Goal: Information Seeking & Learning: Learn about a topic

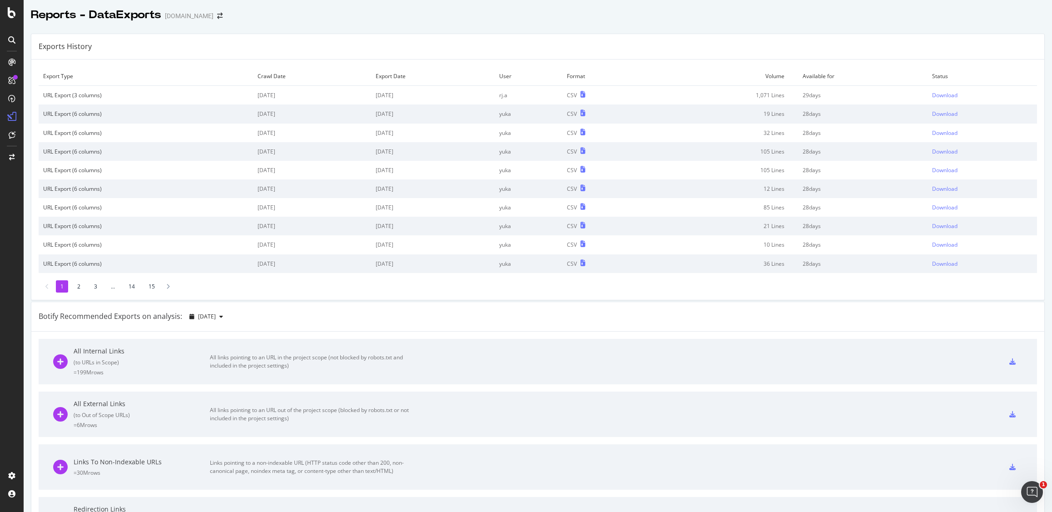
click at [679, 31] on div "Exports History Export Type Crawl Date Export Date User Format Volume Available…" at bounding box center [538, 480] width 1028 height 908
click at [256, 34] on div "Exports History" at bounding box center [537, 46] width 1013 height 25
click at [12, 13] on icon at bounding box center [12, 12] width 8 height 11
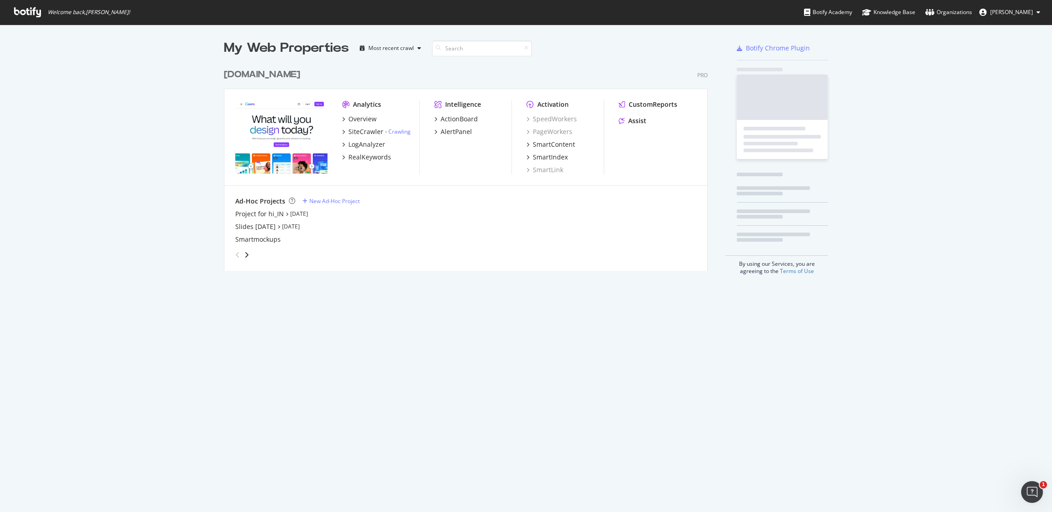
scroll to position [207, 484]
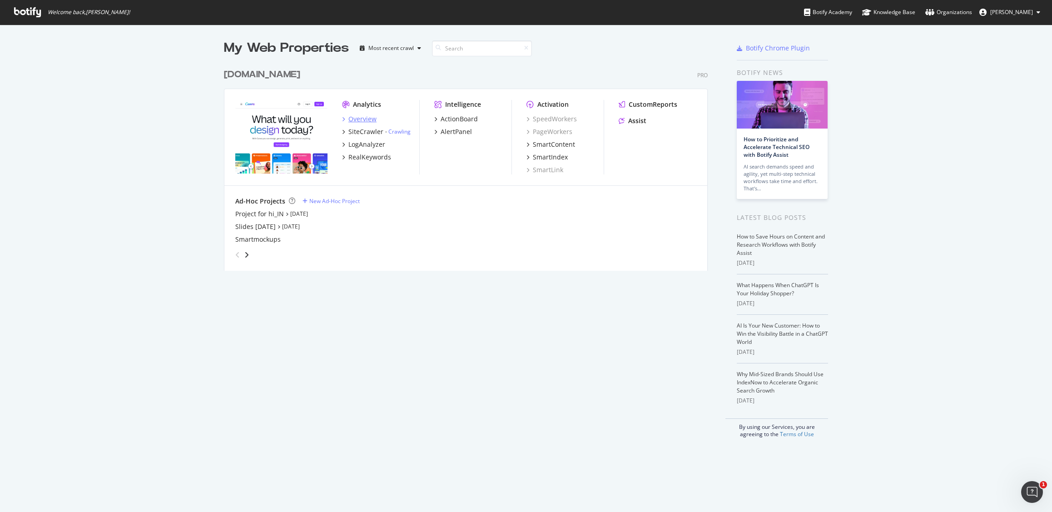
click at [350, 118] on div "Overview" at bounding box center [362, 118] width 28 height 9
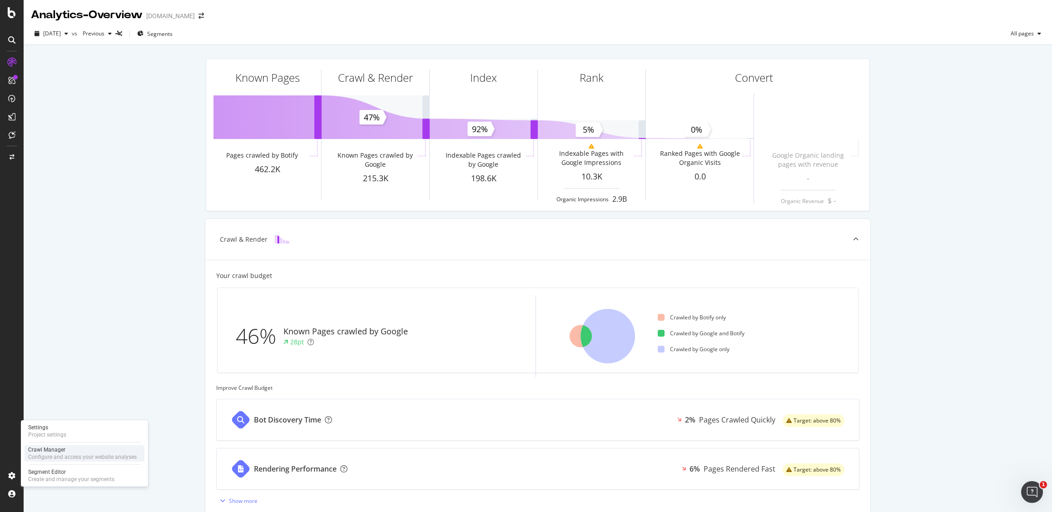
click at [46, 448] on div "Crawl Manager" at bounding box center [82, 449] width 109 height 7
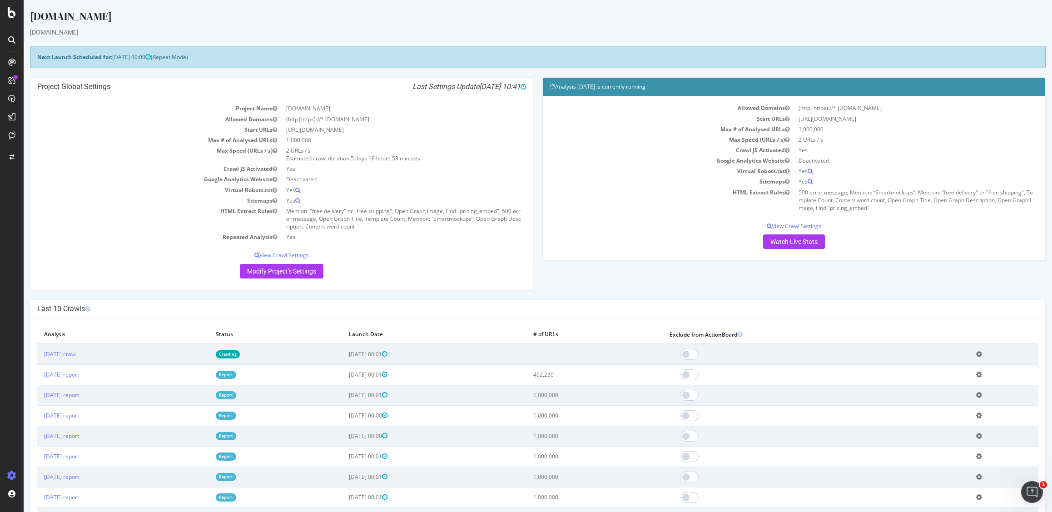
scroll to position [2, 0]
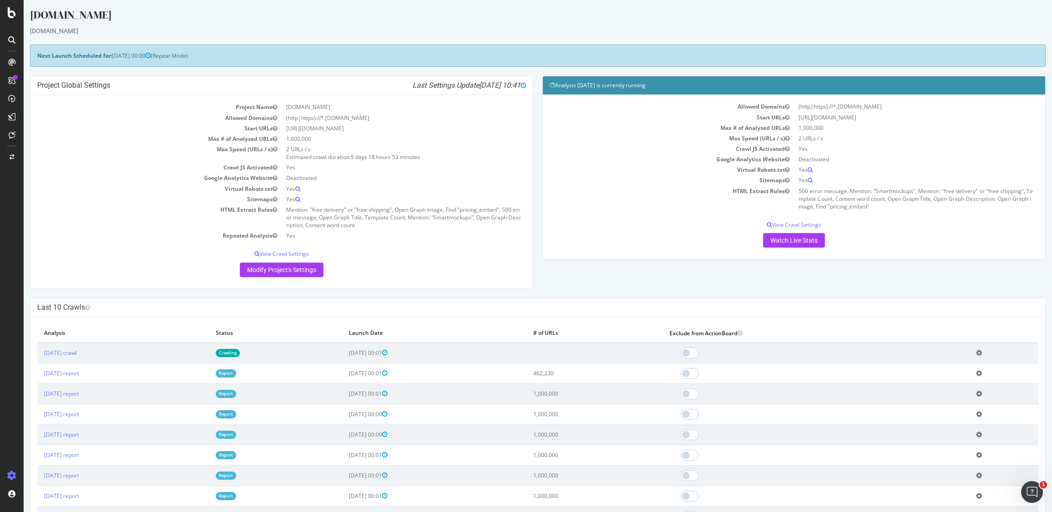
drag, startPoint x: 503, startPoint y: 83, endPoint x: 475, endPoint y: 84, distance: 28.6
click at [479, 84] on span "2025-09-09 10:41" at bounding box center [502, 85] width 47 height 9
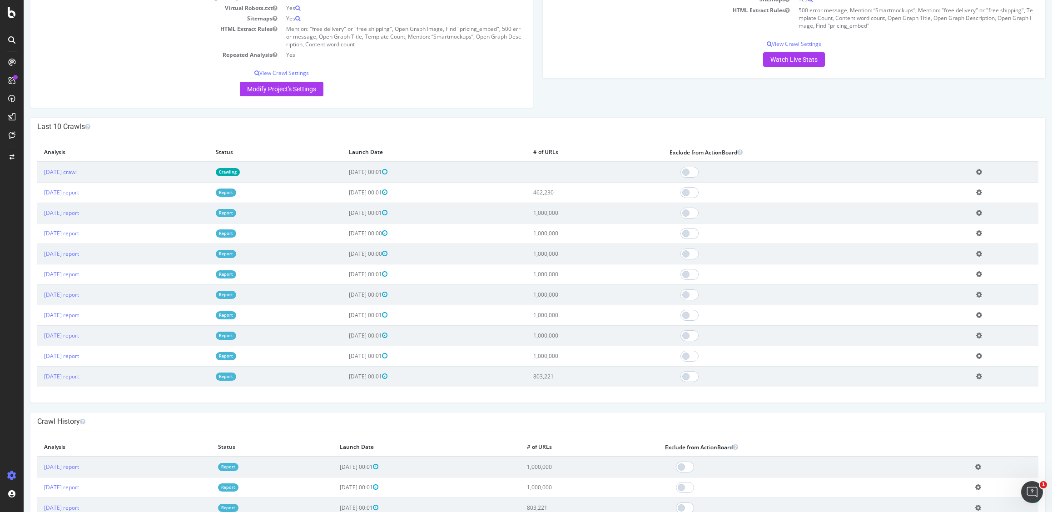
scroll to position [182, 0]
drag, startPoint x: 584, startPoint y: 193, endPoint x: 599, endPoint y: 210, distance: 21.9
click at [599, 210] on tbody "2025 Sep. 7th crawl Crawling 2025-09-08 00:01 Add name Delete analysis 2025 Aug…" at bounding box center [537, 274] width 1001 height 225
click at [597, 214] on td "1,000,000" at bounding box center [594, 213] width 136 height 20
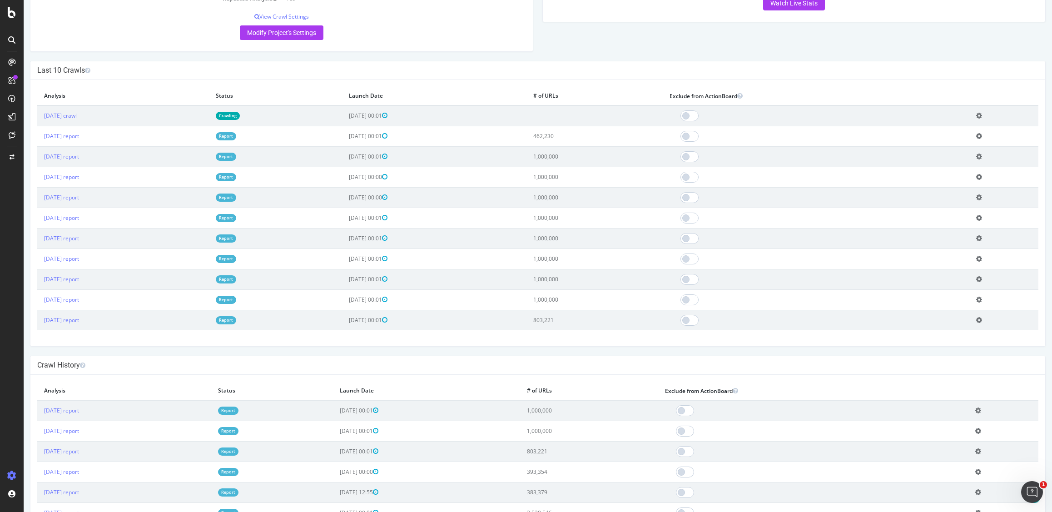
scroll to position [239, 0]
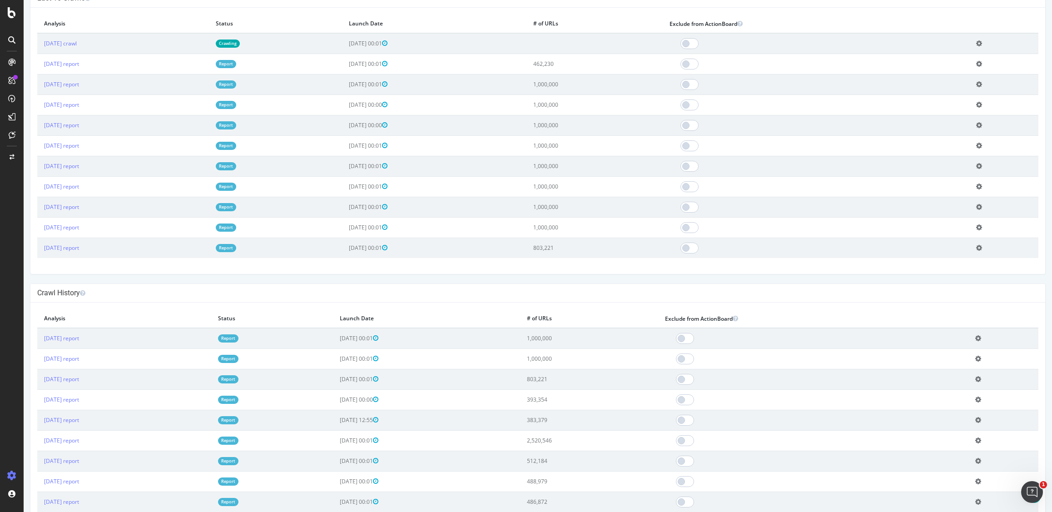
scroll to position [330, 0]
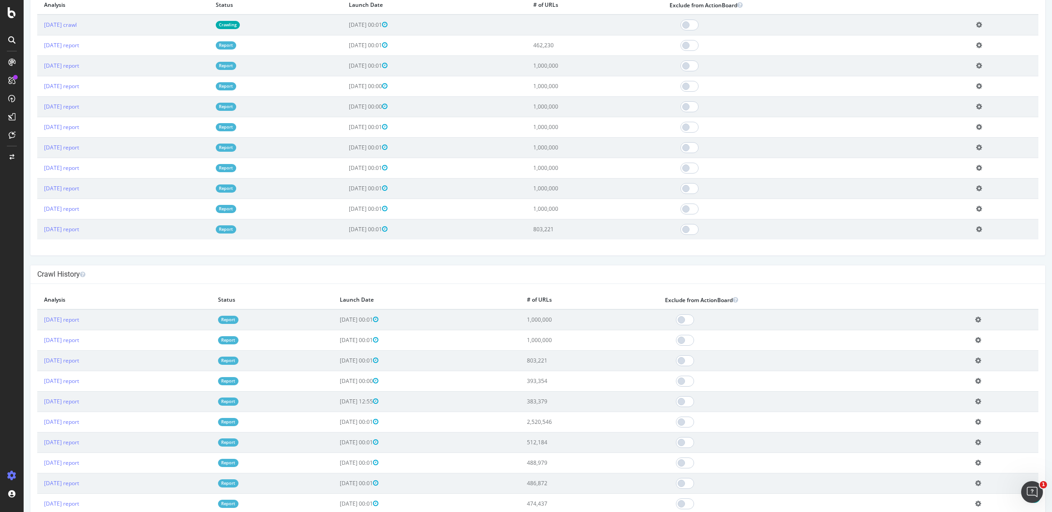
click at [575, 255] on div "× Close Delete Analysis ? Are you sure you want to delete the analysis "2025 Se…" at bounding box center [537, 122] width 1015 height 266
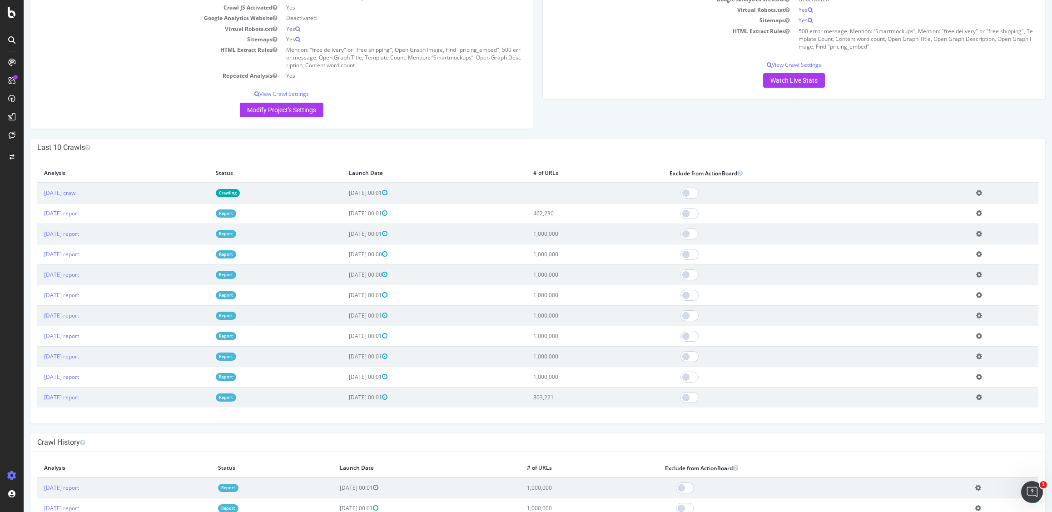
scroll to position [175, 0]
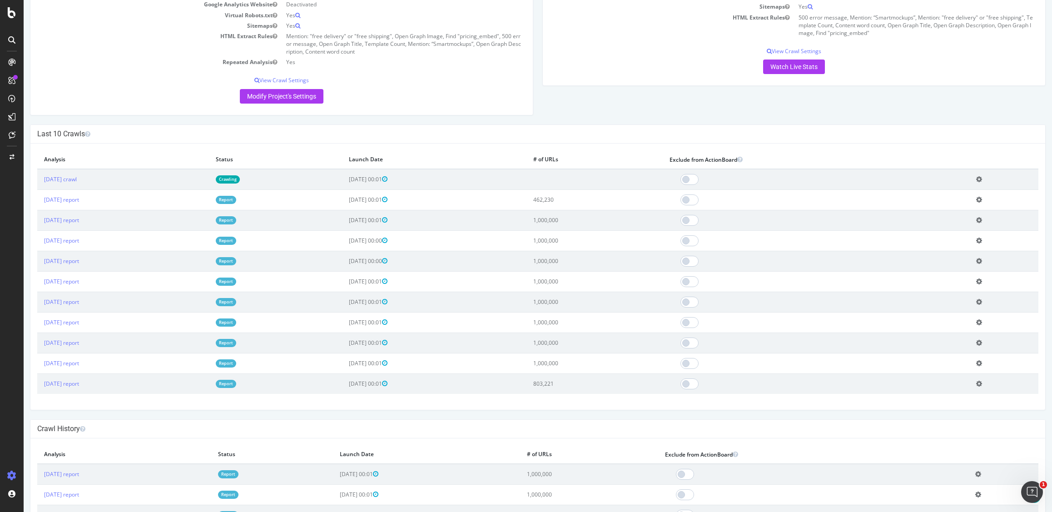
click at [604, 416] on div "canva.com canva.com × × Next Launch Scheduled for: 2025-09-15 00:00 (Repeat Mod…" at bounding box center [538, 412] width 1028 height 1157
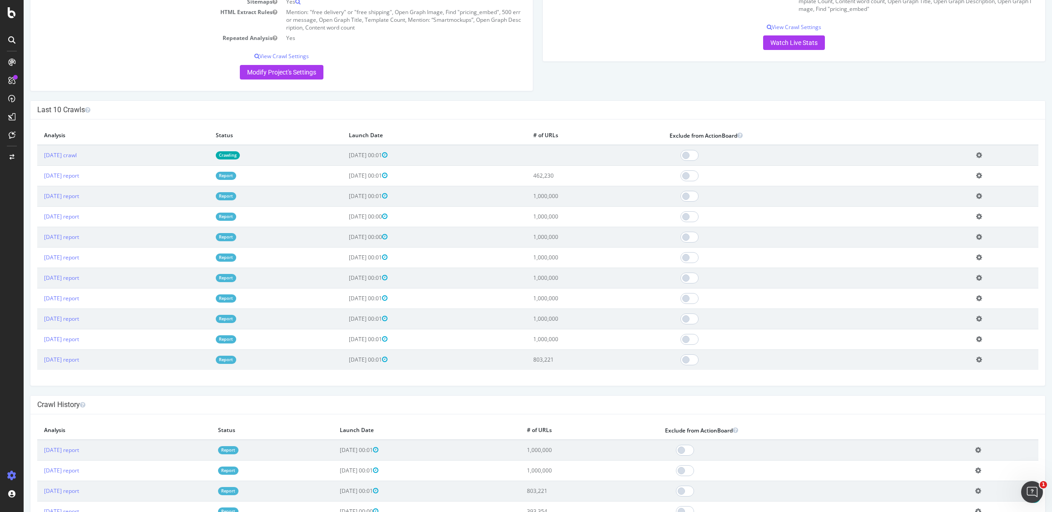
scroll to position [216, 0]
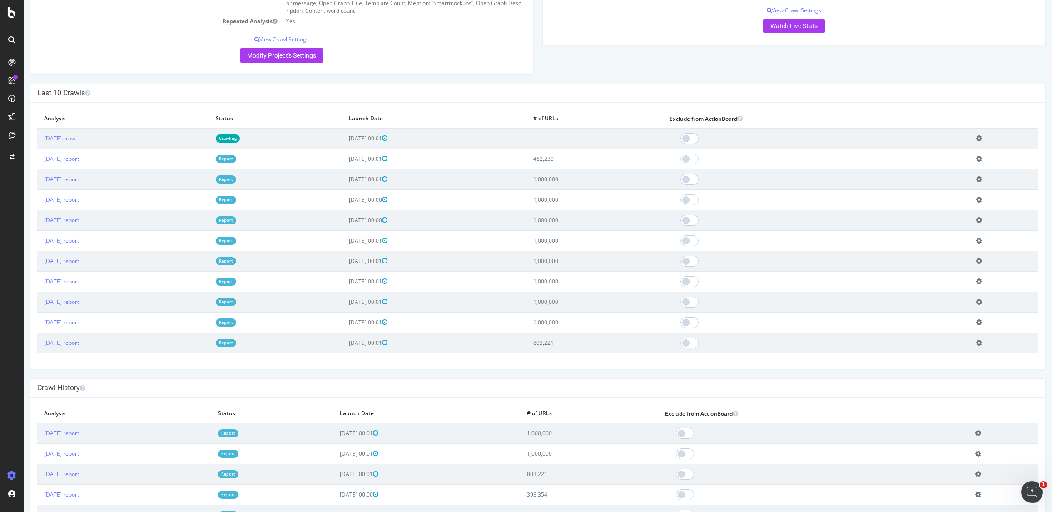
click at [524, 373] on div "canva.com canva.com × × Next Launch Scheduled for: 2025-09-15 00:00 (Repeat Mod…" at bounding box center [538, 371] width 1028 height 1157
click at [531, 374] on div "canva.com canva.com × × Next Launch Scheduled for: 2025-09-15 00:00 (Repeat Mod…" at bounding box center [538, 371] width 1028 height 1157
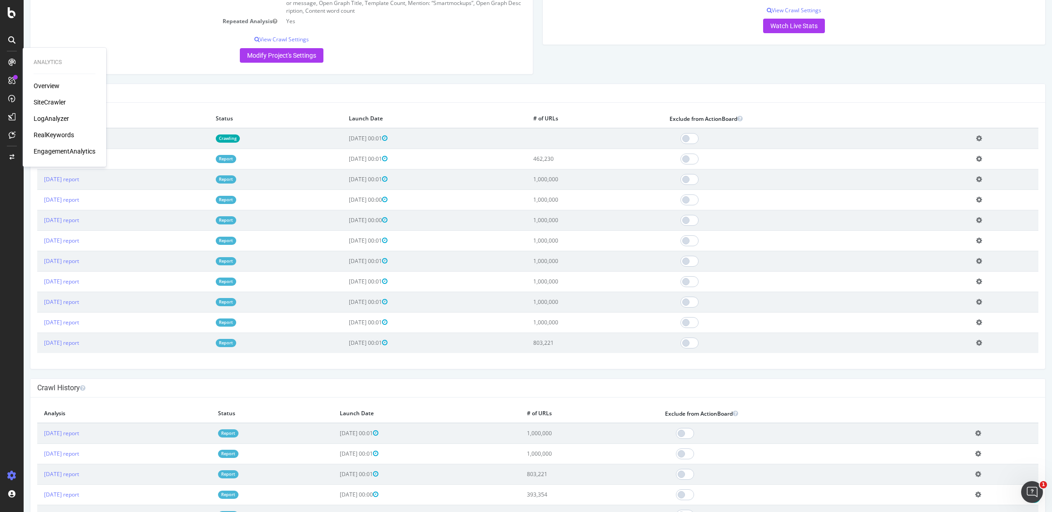
click at [587, 93] on h4 "Last 10 Crawls" at bounding box center [537, 93] width 1001 height 9
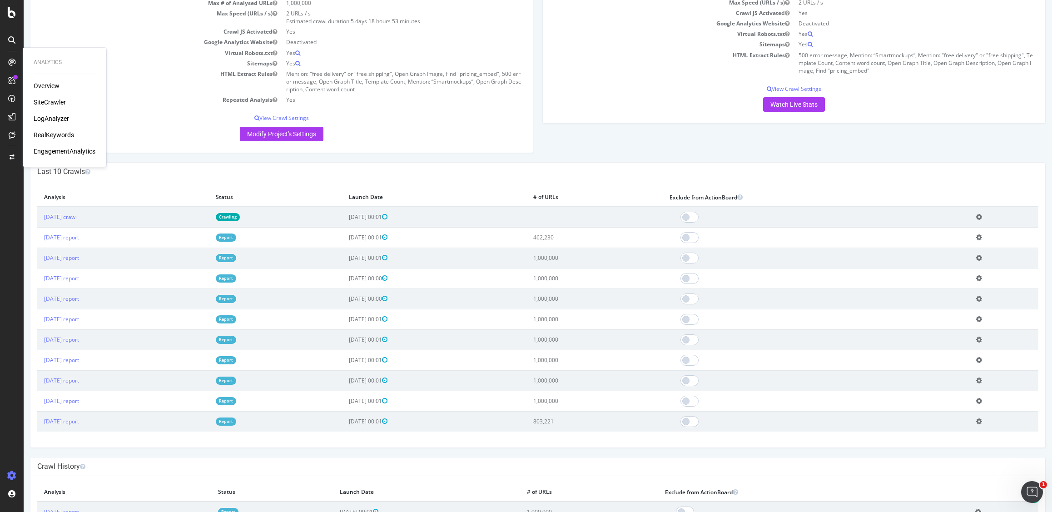
click at [586, 141] on div "Project Global Settings Last Settings Update 2025-09-09 10:41 Project Name canv…" at bounding box center [537, 51] width 1025 height 222
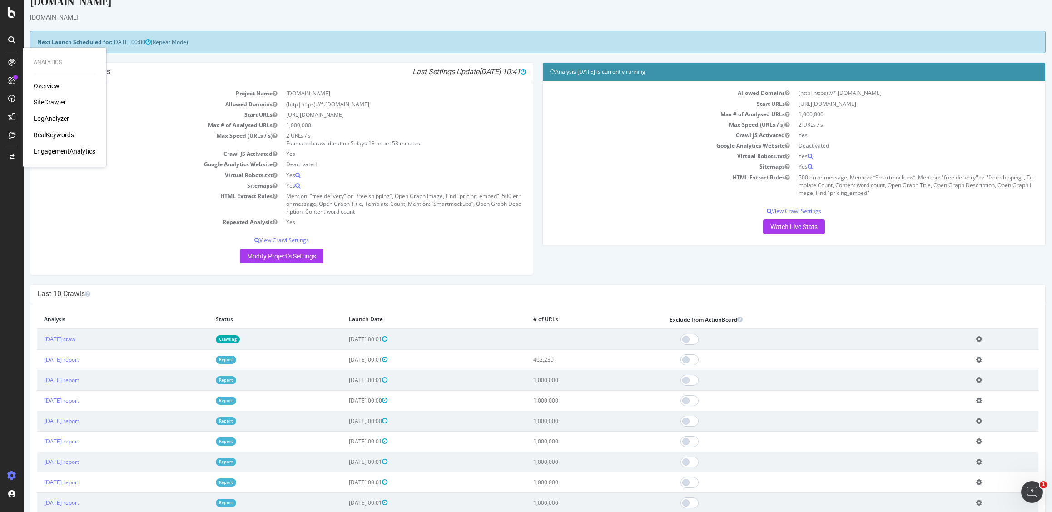
scroll to position [0, 0]
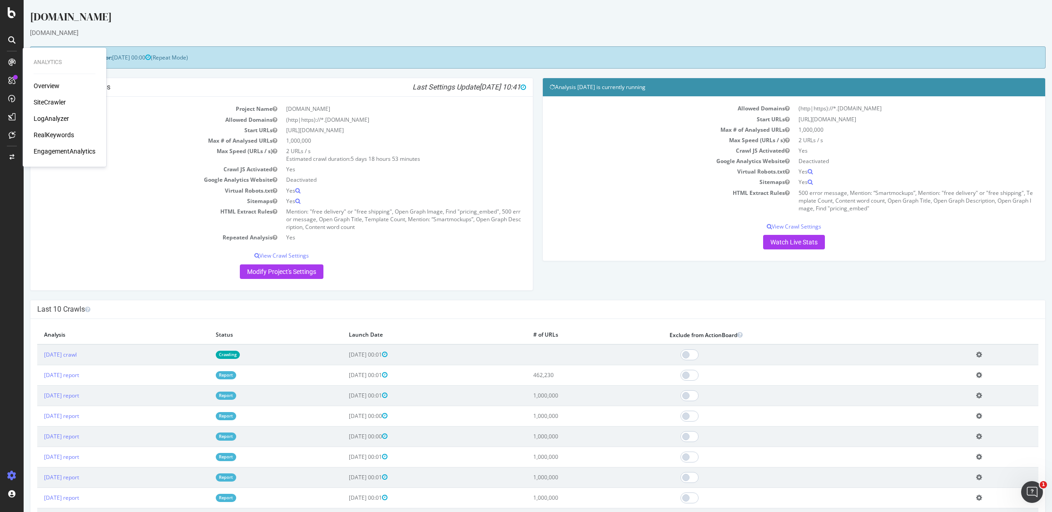
click at [117, 29] on div "[DOMAIN_NAME]" at bounding box center [538, 32] width 1016 height 9
click at [133, 208] on td "HTML Extract Rules" at bounding box center [159, 219] width 244 height 26
drag, startPoint x: 352, startPoint y: 224, endPoint x: 378, endPoint y: 223, distance: 26.4
click at [378, 223] on td "Mention: "free delivery" or "free shipping", Open Graph Image, Find "pricing_em…" at bounding box center [404, 219] width 244 height 26
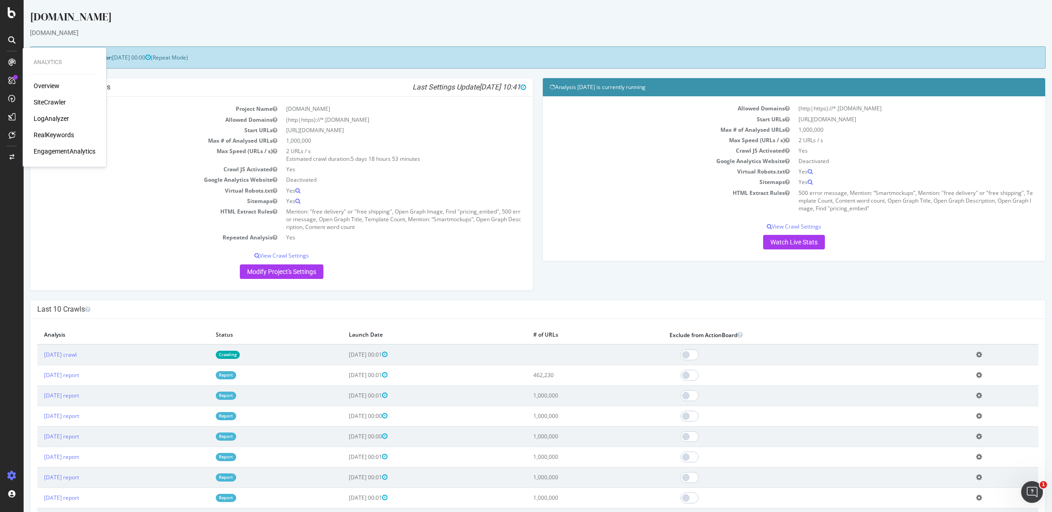
click at [366, 226] on td "Mention: "free delivery" or "free shipping", Open Graph Image, Find "pricing_em…" at bounding box center [404, 219] width 244 height 26
click at [168, 202] on td "Sitemaps" at bounding box center [159, 201] width 244 height 10
click at [209, 104] on td "Project Name" at bounding box center [159, 109] width 244 height 10
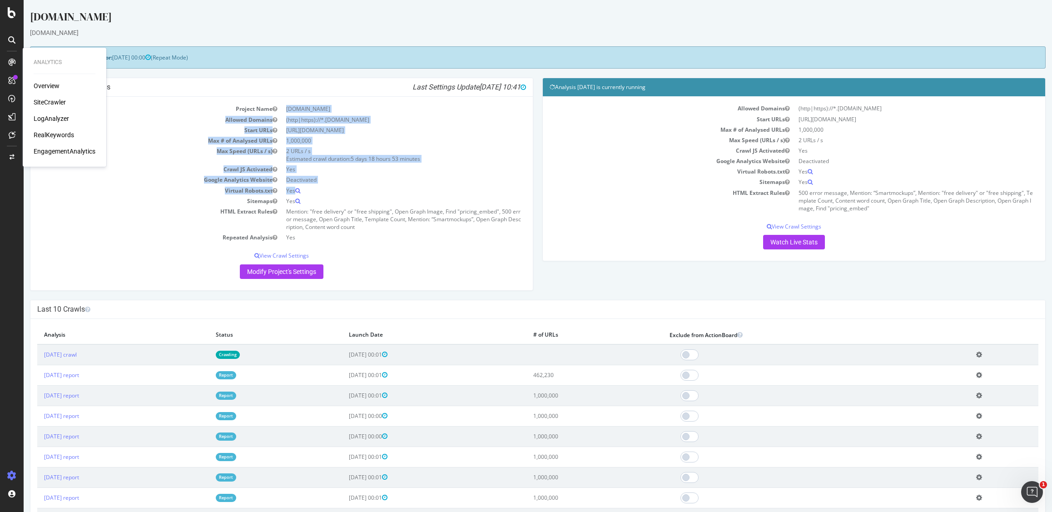
drag, startPoint x: 288, startPoint y: 129, endPoint x: 312, endPoint y: 191, distance: 66.9
click at [312, 190] on tbody "Project Name canva.com Allowed Domains (http|https)://*.canva.com Start URLs ht…" at bounding box center [281, 173] width 489 height 139
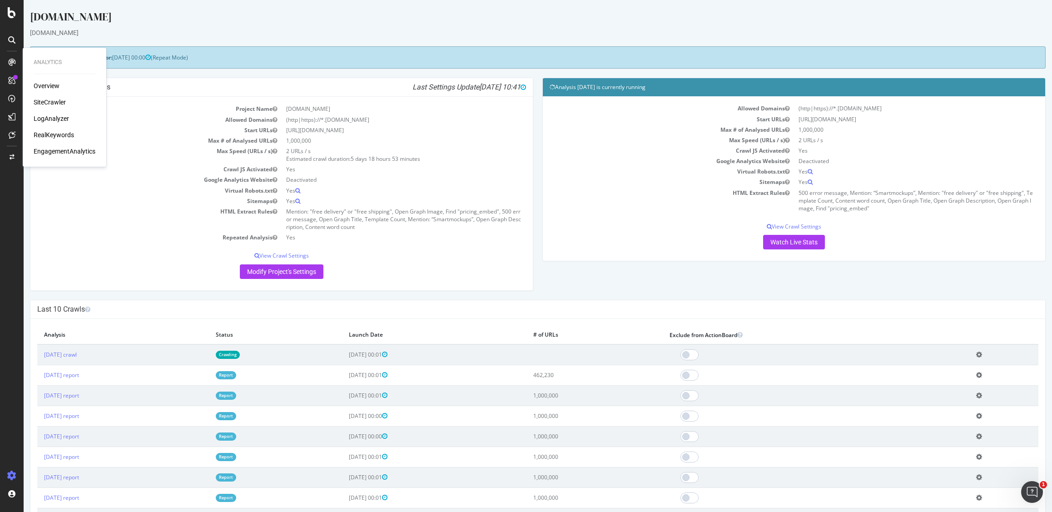
click at [327, 226] on td "Mention: "free delivery" or "free shipping", Open Graph Image, Find "pricing_em…" at bounding box center [404, 219] width 244 height 26
click at [325, 224] on td "Mention: "free delivery" or "free shipping", Open Graph Image, Find "pricing_em…" at bounding box center [404, 219] width 244 height 26
click at [182, 203] on td "Sitemaps" at bounding box center [159, 201] width 244 height 10
click at [560, 184] on td "Sitemaps" at bounding box center [672, 182] width 244 height 10
drag, startPoint x: 800, startPoint y: 193, endPoint x: 833, endPoint y: 196, distance: 32.9
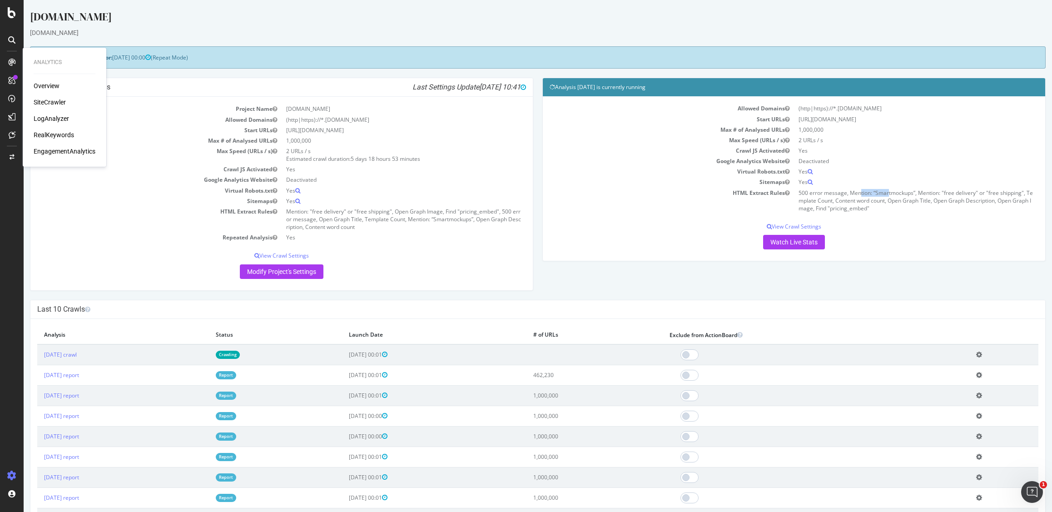
click at [830, 196] on td "500 error message, Mention: “Smartmockups”, Mention: "free delivery" or "free s…" at bounding box center [916, 201] width 244 height 26
drag, startPoint x: 833, startPoint y: 196, endPoint x: 860, endPoint y: 201, distance: 27.8
click at [836, 196] on td "500 error message, Mention: “Smartmockups”, Mention: "free delivery" or "free s…" at bounding box center [916, 201] width 244 height 26
drag, startPoint x: 866, startPoint y: 203, endPoint x: 872, endPoint y: 204, distance: 6.1
click at [867, 203] on td "500 error message, Mention: “Smartmockups”, Mention: "free delivery" or "free s…" at bounding box center [916, 201] width 244 height 26
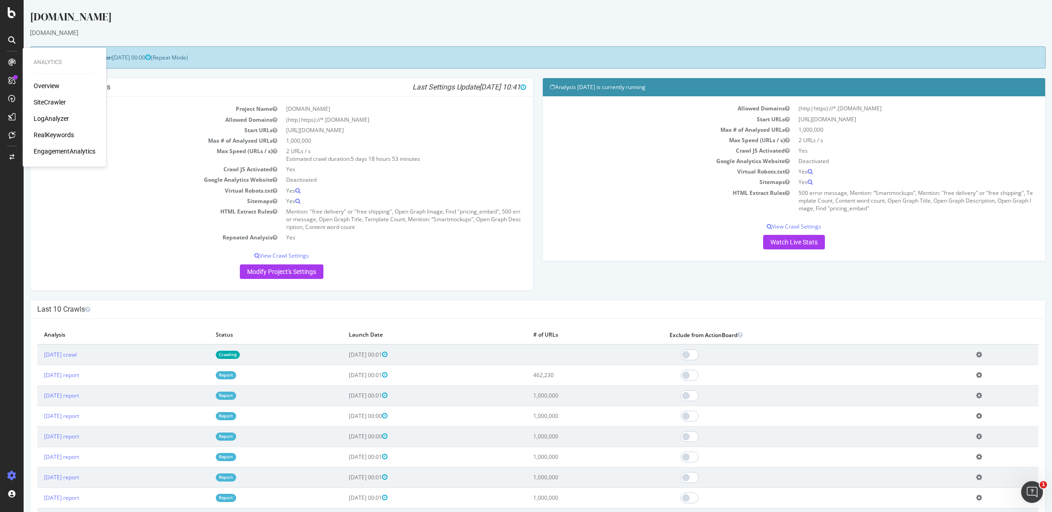
drag, startPoint x: 872, startPoint y: 205, endPoint x: 820, endPoint y: 196, distance: 52.6
click at [822, 196] on td "500 error message, Mention: “Smartmockups”, Mention: "free delivery" or "free s…" at bounding box center [916, 201] width 244 height 26
click at [817, 196] on td "500 error message, Mention: “Smartmockups”, Mention: "free delivery" or "free s…" at bounding box center [916, 201] width 244 height 26
drag, startPoint x: 794, startPoint y: 193, endPoint x: 865, endPoint y: 210, distance: 72.3
click at [865, 210] on td "500 error message, Mention: “Smartmockups”, Mention: "free delivery" or "free s…" at bounding box center [916, 201] width 244 height 26
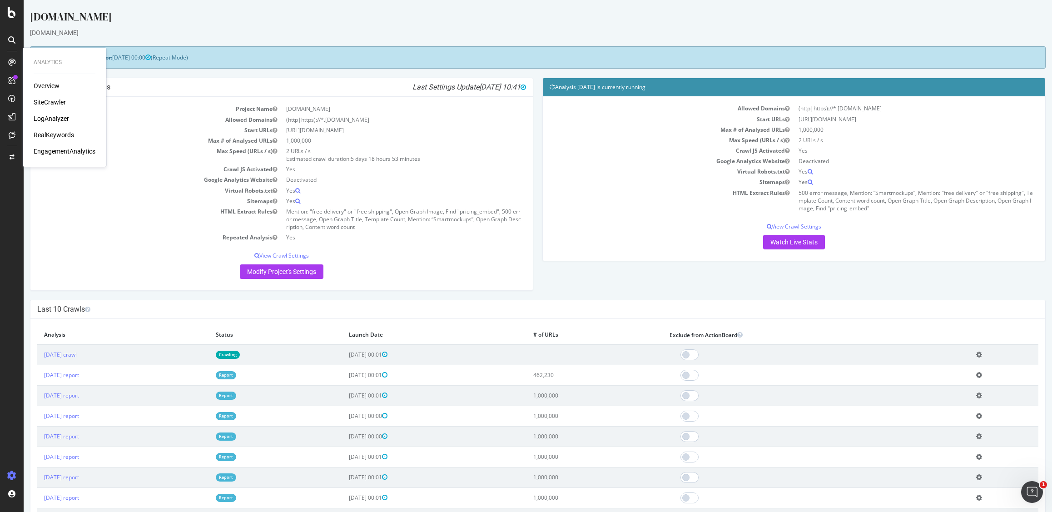
click at [878, 210] on td "500 error message, Mention: “Smartmockups”, Mention: "free delivery" or "free s…" at bounding box center [916, 201] width 244 height 26
drag, startPoint x: 876, startPoint y: 207, endPoint x: 841, endPoint y: 203, distance: 35.2
click at [846, 203] on td "500 error message, Mention: “Smartmockups”, Mention: "free delivery" or "free s…" at bounding box center [916, 201] width 244 height 26
click at [834, 203] on td "500 error message, Mention: “Smartmockups”, Mention: "free delivery" or "free s…" at bounding box center [916, 201] width 244 height 26
drag, startPoint x: 833, startPoint y: 200, endPoint x: 862, endPoint y: 202, distance: 28.2
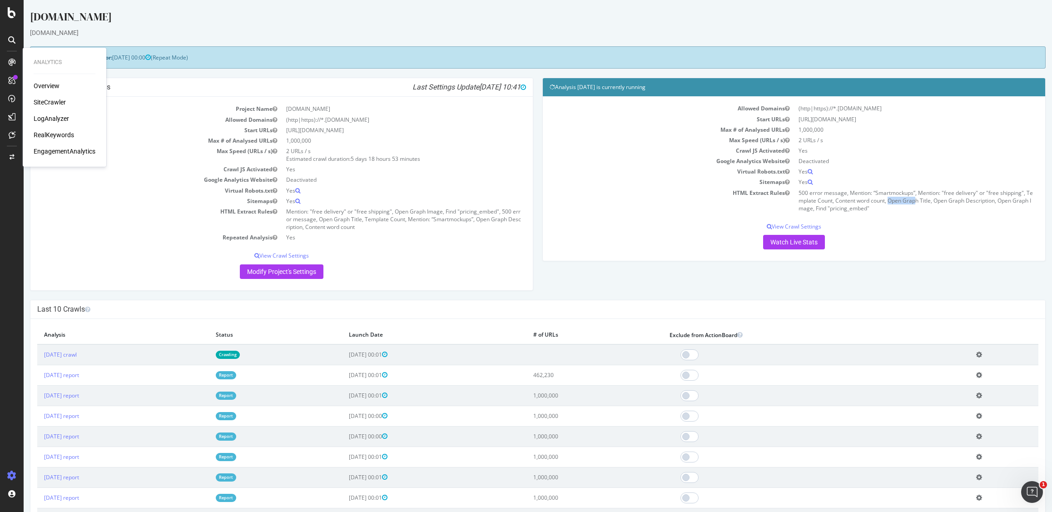
click at [861, 202] on td "500 error message, Mention: “Smartmockups”, Mention: "free delivery" or "free s…" at bounding box center [916, 201] width 244 height 26
click at [873, 207] on td "500 error message, Mention: “Smartmockups”, Mention: "free delivery" or "free s…" at bounding box center [916, 201] width 244 height 26
click at [600, 262] on div "Analysis 2025 Sep. 7th is currently running Allowed Domains (http|https)://*.ca…" at bounding box center [794, 174] width 512 height 193
drag, startPoint x: 794, startPoint y: 191, endPoint x: 848, endPoint y: 205, distance: 55.7
click at [848, 205] on td "500 error message, Mention: “Smartmockups”, Mention: "free delivery" or "free s…" at bounding box center [916, 201] width 244 height 26
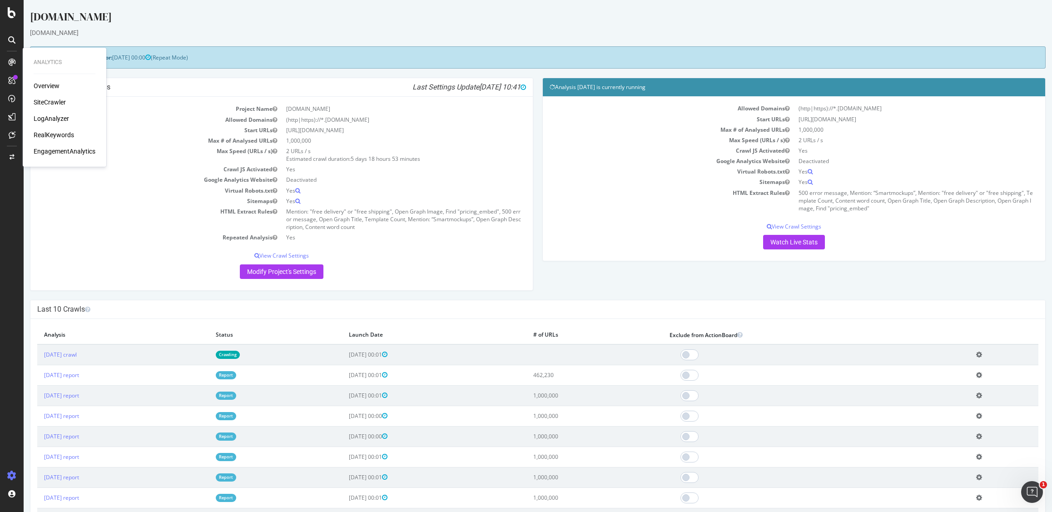
click at [868, 208] on td "500 error message, Mention: “Smartmockups”, Mention: "free delivery" or "free s…" at bounding box center [916, 201] width 244 height 26
drag, startPoint x: 877, startPoint y: 209, endPoint x: 793, endPoint y: 194, distance: 85.8
click at [794, 194] on td "500 error message, Mention: “Smartmockups”, Mention: "free delivery" or "free s…" at bounding box center [916, 201] width 244 height 26
drag, startPoint x: 794, startPoint y: 195, endPoint x: 822, endPoint y: 202, distance: 29.0
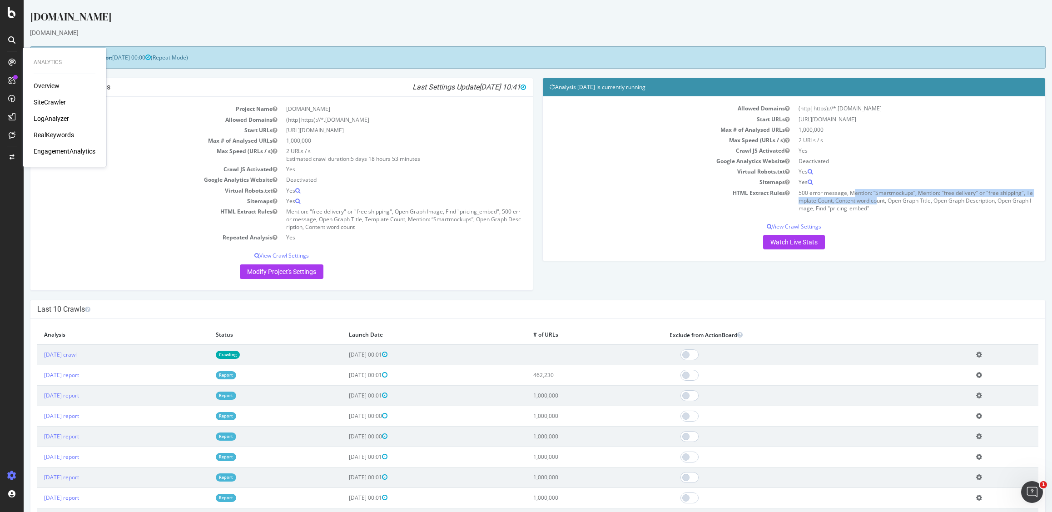
click at [822, 202] on td "500 error message, Mention: “Smartmockups”, Mention: "free delivery" or "free s…" at bounding box center [916, 201] width 244 height 26
click at [856, 203] on td "500 error message, Mention: “Smartmockups”, Mention: "free delivery" or "free s…" at bounding box center [916, 201] width 244 height 26
drag, startPoint x: 877, startPoint y: 206, endPoint x: 852, endPoint y: 206, distance: 24.5
click at [852, 206] on td "500 error message, Mention: “Smartmockups”, Mention: "free delivery" or "free s…" at bounding box center [916, 201] width 244 height 26
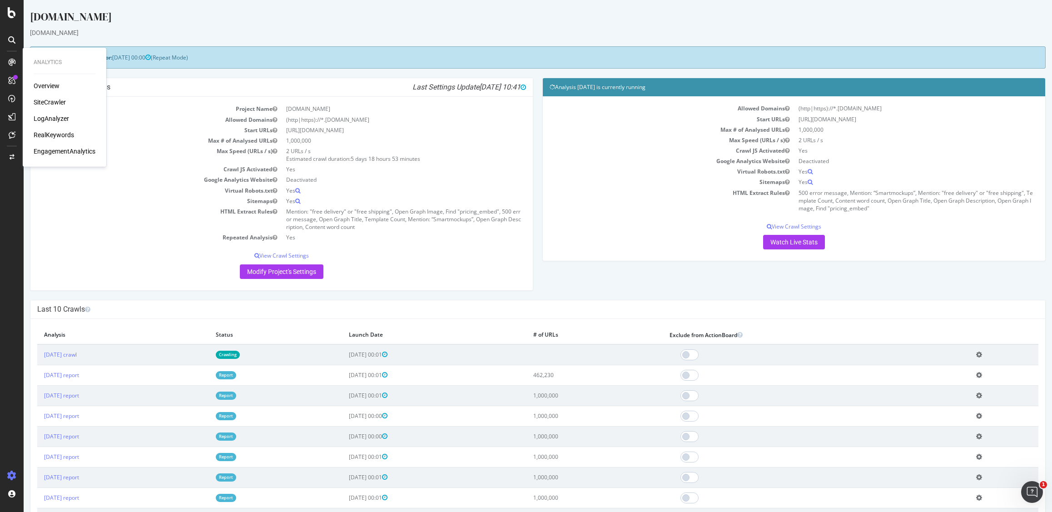
click at [842, 205] on td "500 error message, Mention: “Smartmockups”, Mention: "free delivery" or "free s…" at bounding box center [916, 201] width 244 height 26
drag, startPoint x: 872, startPoint y: 207, endPoint x: 857, endPoint y: 206, distance: 15.4
click at [857, 206] on td "500 error message, Mention: “Smartmockups”, Mention: "free delivery" or "free s…" at bounding box center [916, 201] width 244 height 26
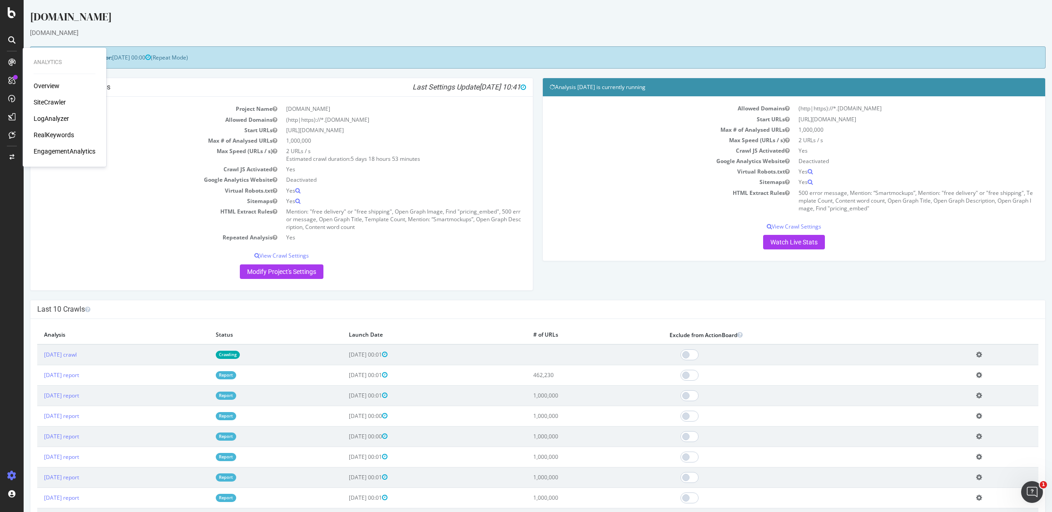
drag, startPoint x: 874, startPoint y: 207, endPoint x: 865, endPoint y: 207, distance: 9.1
click at [865, 207] on td "500 error message, Mention: “Smartmockups”, Mention: "free delivery" or "free s…" at bounding box center [916, 201] width 244 height 26
click at [849, 11] on div "[DOMAIN_NAME]" at bounding box center [538, 18] width 1016 height 19
click at [347, 189] on td "Yes" at bounding box center [404, 190] width 244 height 10
click at [547, 295] on div "Project Global Settings Last Settings Update 2025-09-09 10:41 Project Name canv…" at bounding box center [537, 189] width 1025 height 222
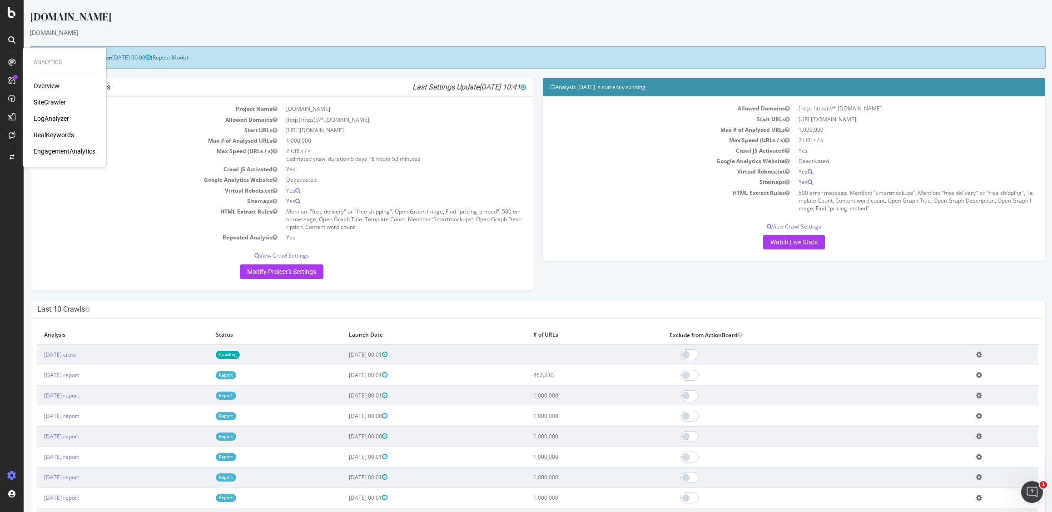
scroll to position [21, 0]
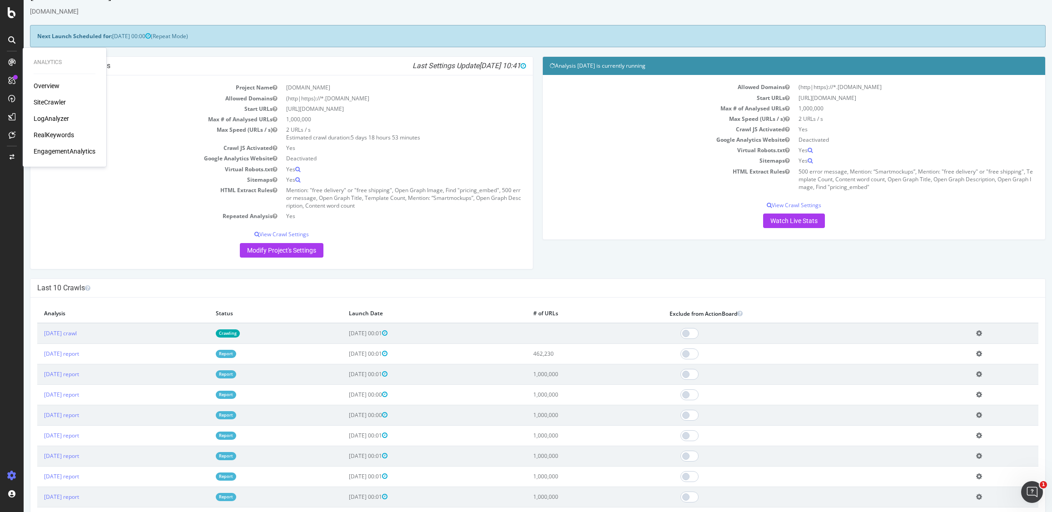
click at [449, 331] on td "2025-09-08 00:01" at bounding box center [434, 333] width 184 height 21
click at [129, 339] on td "2025 Sep. 7th crawl" at bounding box center [123, 333] width 172 height 21
click at [127, 335] on td "2025 Sep. 7th crawl" at bounding box center [123, 333] width 172 height 21
drag, startPoint x: 589, startPoint y: 352, endPoint x: 592, endPoint y: 377, distance: 26.1
click at [592, 377] on tbody "2025 Sep. 7th crawl Crawling 2025-09-08 00:01 Add name Delete analysis 2025 Aug…" at bounding box center [537, 435] width 1001 height 225
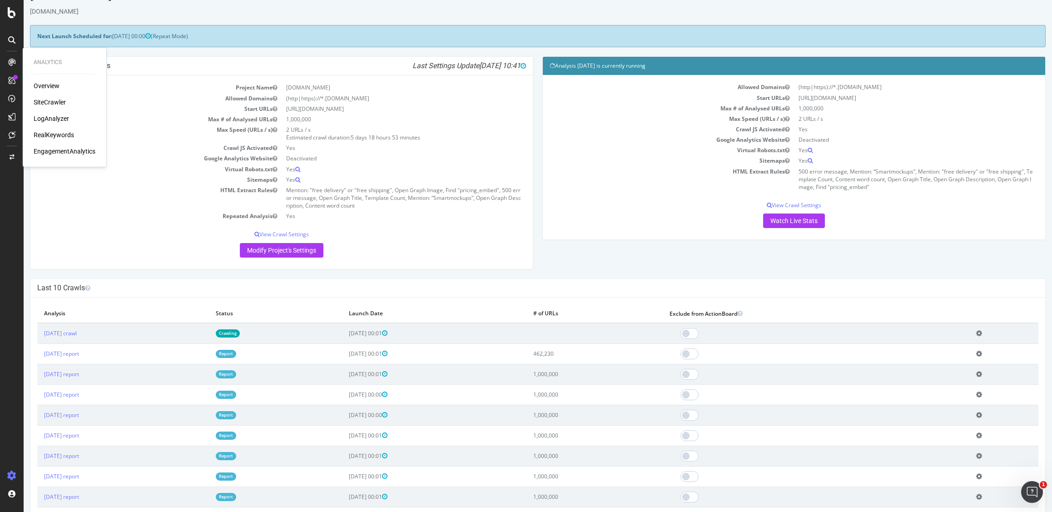
click at [590, 395] on td "1,000,000" at bounding box center [594, 394] width 136 height 20
click at [590, 394] on td "1,000,000" at bounding box center [594, 394] width 136 height 20
click at [562, 257] on div "Project Global Settings Last Settings Update 2025-09-09 10:41 Project Name canv…" at bounding box center [537, 167] width 1025 height 222
click at [140, 57] on div "Project Global Settings Last Settings Update 2025-09-09 10:41" at bounding box center [281, 66] width 502 height 19
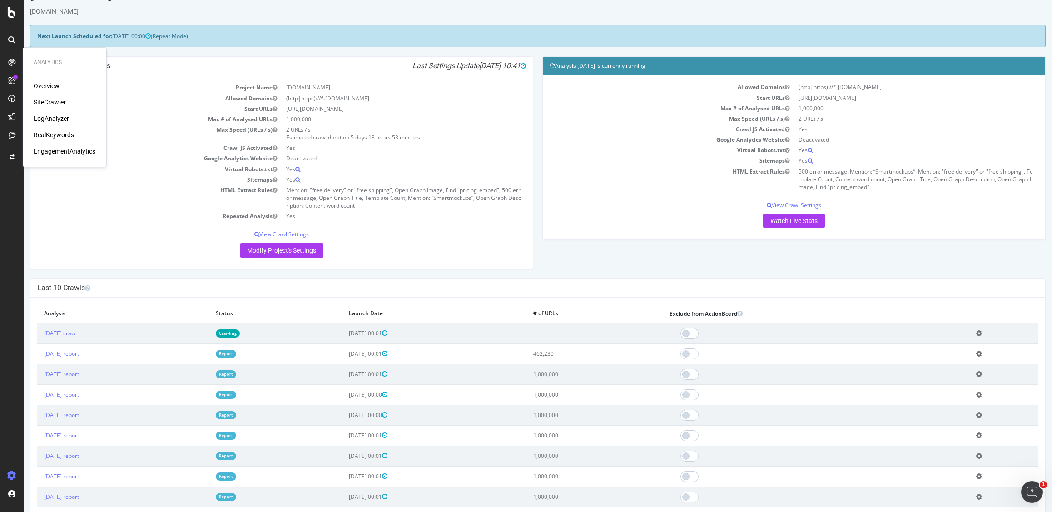
click at [627, 231] on div "Allowed Domains (http|https)://*.canva.com Start URLs https://www.canva.com/ Ma…" at bounding box center [794, 157] width 502 height 164
click at [588, 246] on div "Analysis 2025 Sep. 7th is currently running Allowed Domains (http|https)://*.ca…" at bounding box center [794, 152] width 512 height 193
click at [557, 142] on td "Google Analytics Website" at bounding box center [672, 139] width 244 height 10
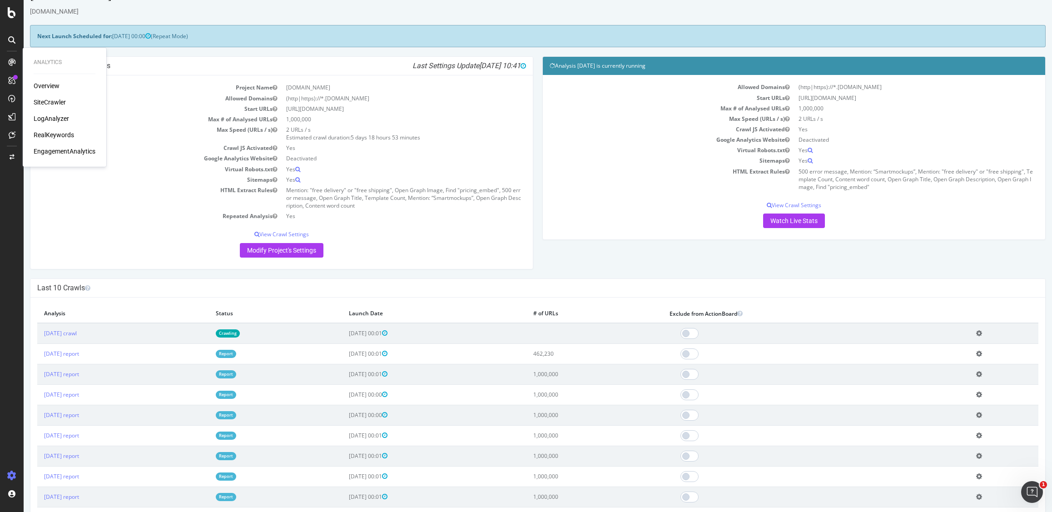
click at [554, 170] on td "HTML Extract Rules" at bounding box center [672, 179] width 244 height 26
click at [541, 249] on div "Project Global Settings Last Settings Update 2025-09-09 10:41 Project Name canv…" at bounding box center [537, 167] width 1025 height 222
click at [528, 238] on div "Project Name canva.com Allowed Domains (http|https)://*.canva.com Start URLs ht…" at bounding box center [281, 171] width 502 height 193
click at [538, 244] on div "Analysis 2025 Sep. 7th is currently running Allowed Domains (http|https)://*.ca…" at bounding box center [794, 152] width 512 height 193
click at [419, 35] on div "Next Launch Scheduled for: 2025-09-15 00:00 (Repeat Mode)" at bounding box center [538, 36] width 1016 height 22
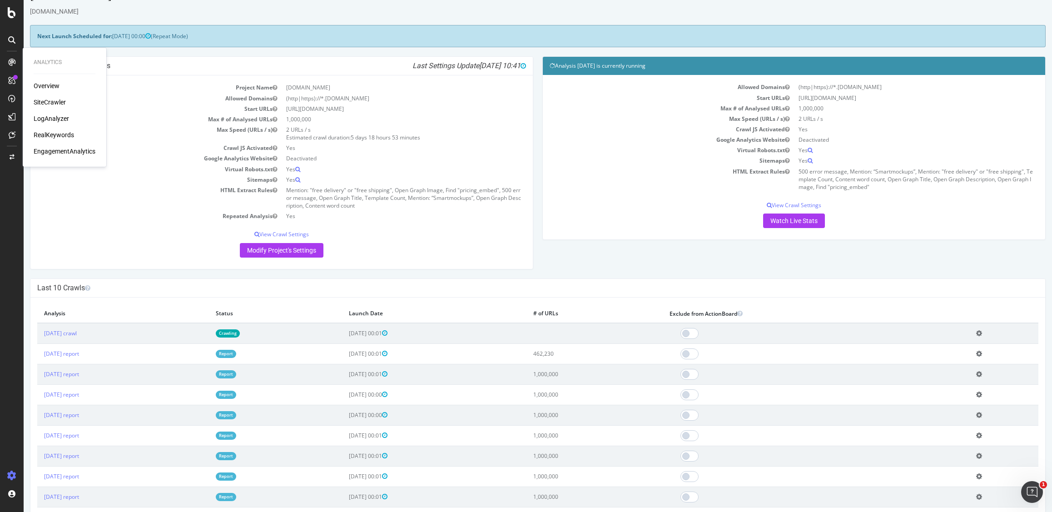
click at [591, 160] on td "Sitemaps" at bounding box center [672, 160] width 244 height 10
click at [601, 183] on td "HTML Extract Rules" at bounding box center [672, 179] width 244 height 26
click at [805, 26] on div "Next Launch Scheduled for: 2025-09-15 00:00 (Repeat Mode)" at bounding box center [538, 36] width 1016 height 22
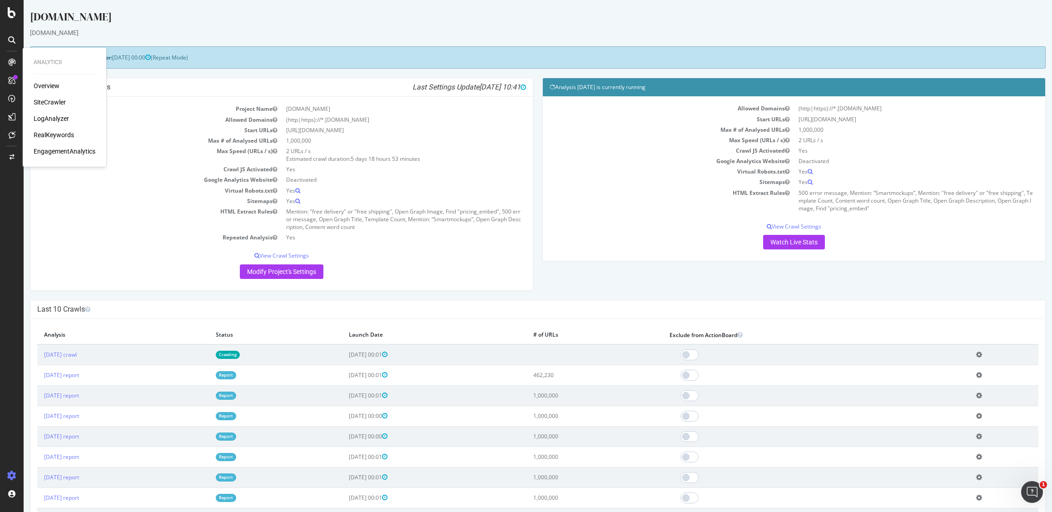
drag, startPoint x: 115, startPoint y: 28, endPoint x: 27, endPoint y: 22, distance: 88.3
click at [115, 28] on div "[DOMAIN_NAME]" at bounding box center [538, 18] width 1016 height 19
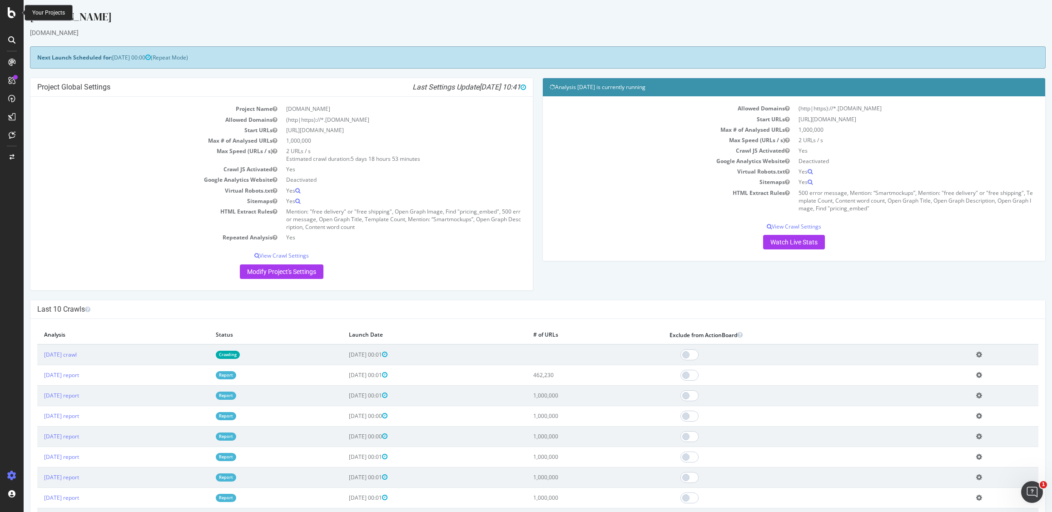
click at [7, 14] on div at bounding box center [12, 12] width 22 height 11
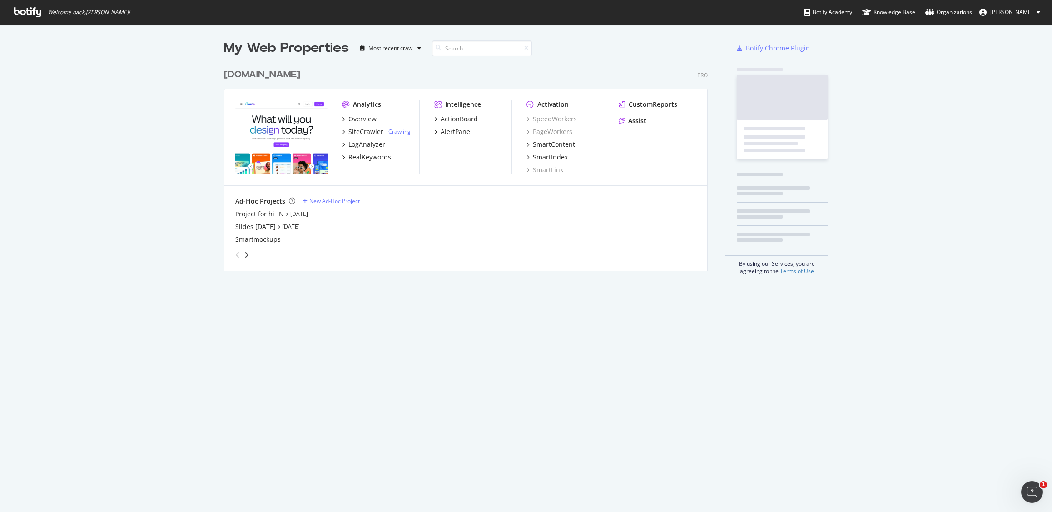
scroll to position [505, 1038]
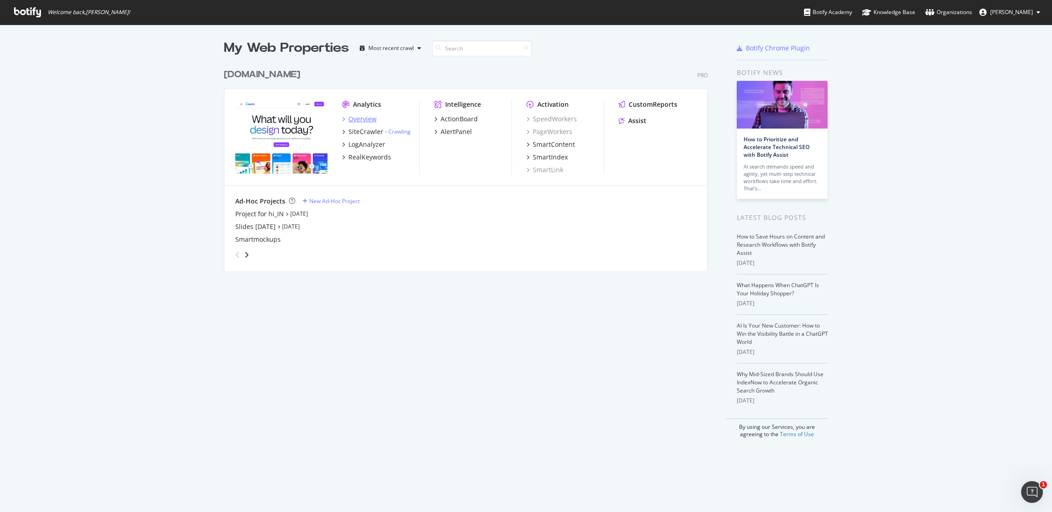
click at [357, 117] on div "Overview" at bounding box center [362, 118] width 28 height 9
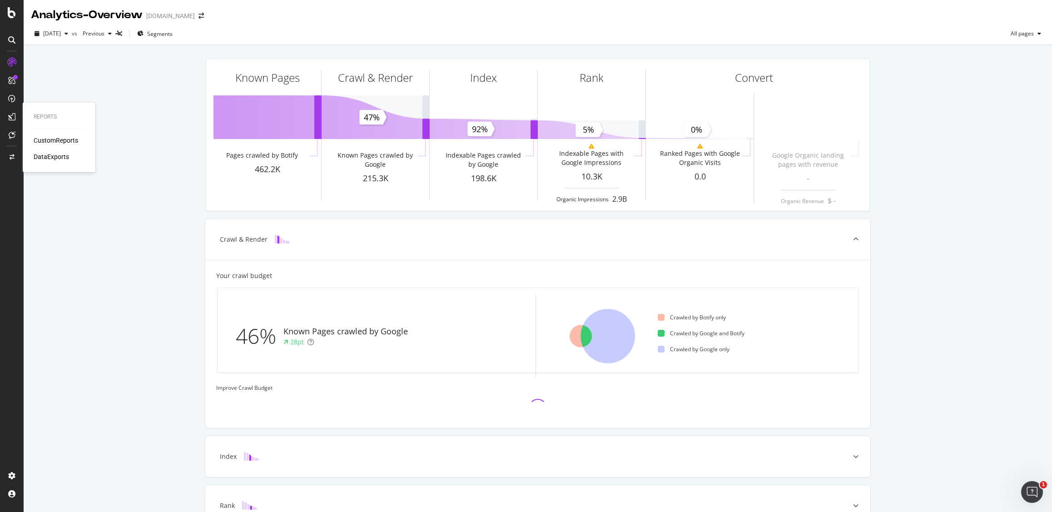
click at [64, 138] on div "CustomReports" at bounding box center [56, 140] width 45 height 9
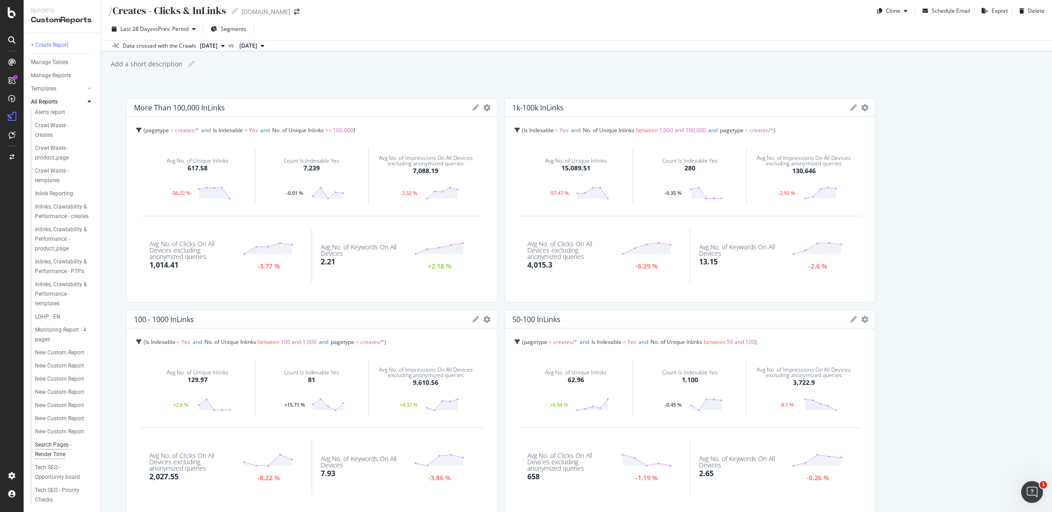
scroll to position [205, 0]
click at [49, 499] on div "Tech SEO - Priority Checks" at bounding box center [61, 494] width 52 height 19
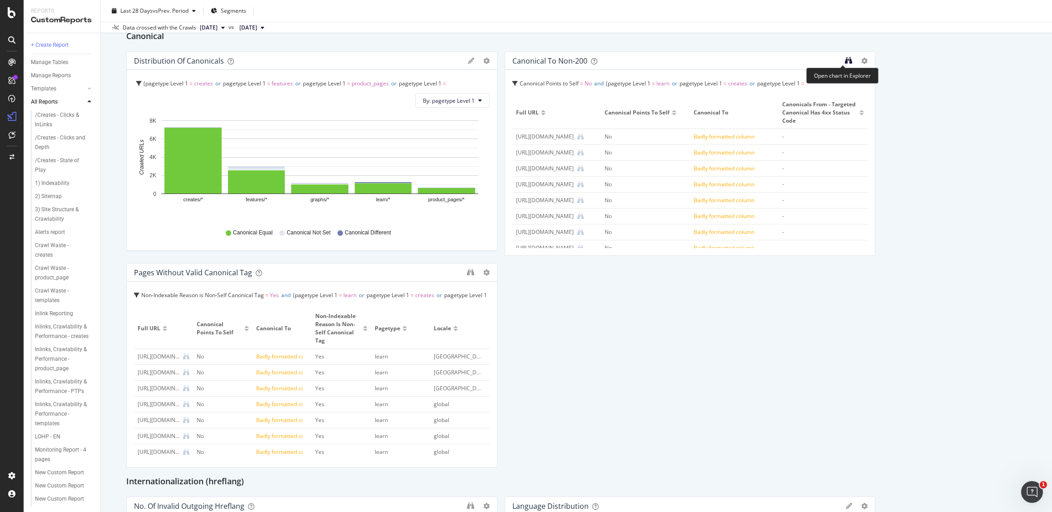
click at [845, 61] on icon "binoculars" at bounding box center [848, 60] width 7 height 7
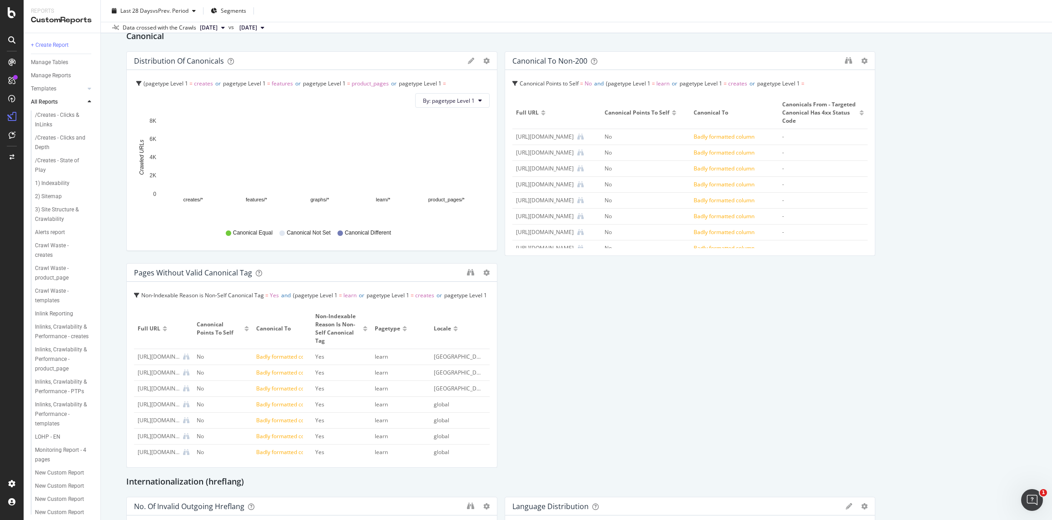
scroll to position [1188, 0]
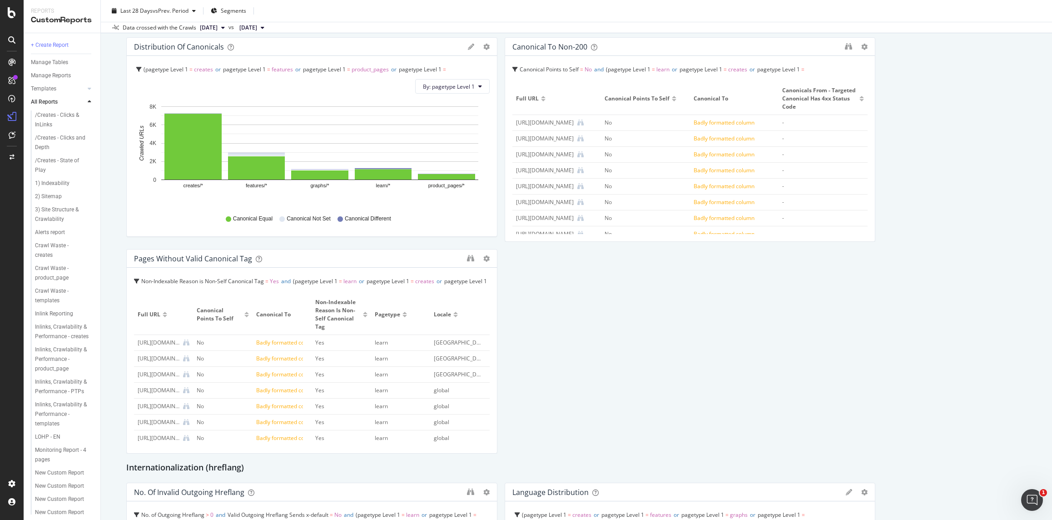
click at [557, 310] on div "SUMMARY HTTP Status Codes Distribution All HTTP Codes (3xx and 4xx) Protocol Di…" at bounding box center [576, 11] width 900 height 2195
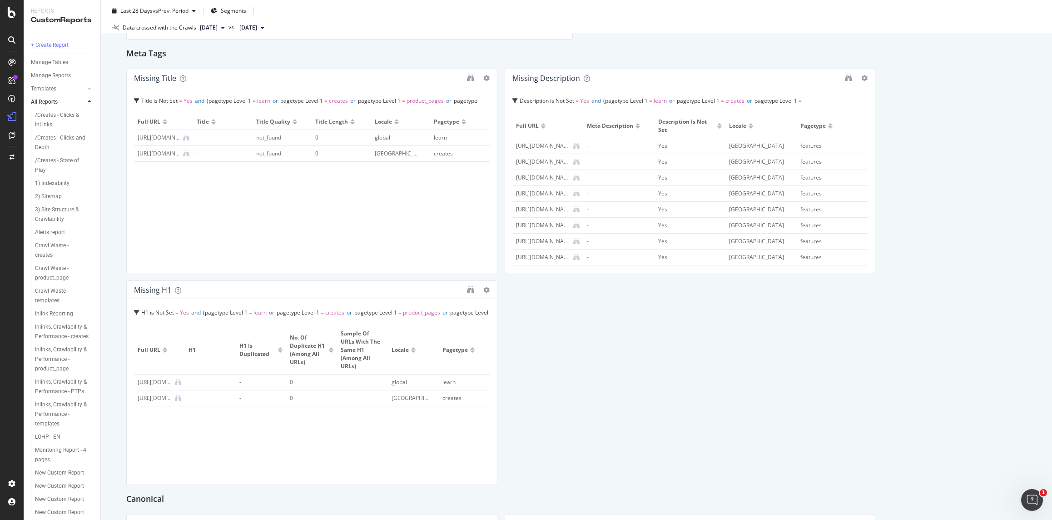
scroll to position [544, 0]
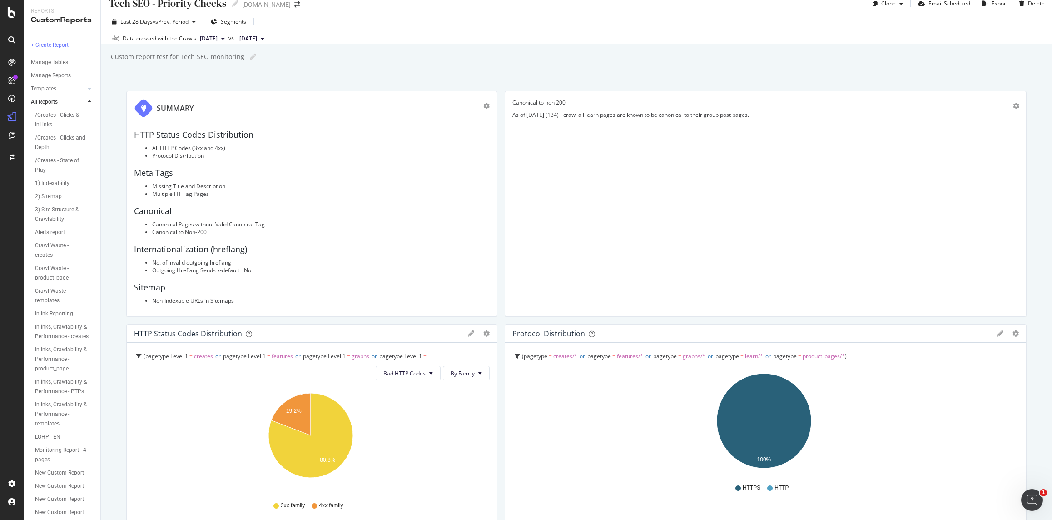
scroll to position [12, 0]
click at [228, 37] on button "[DATE]" at bounding box center [212, 37] width 32 height 11
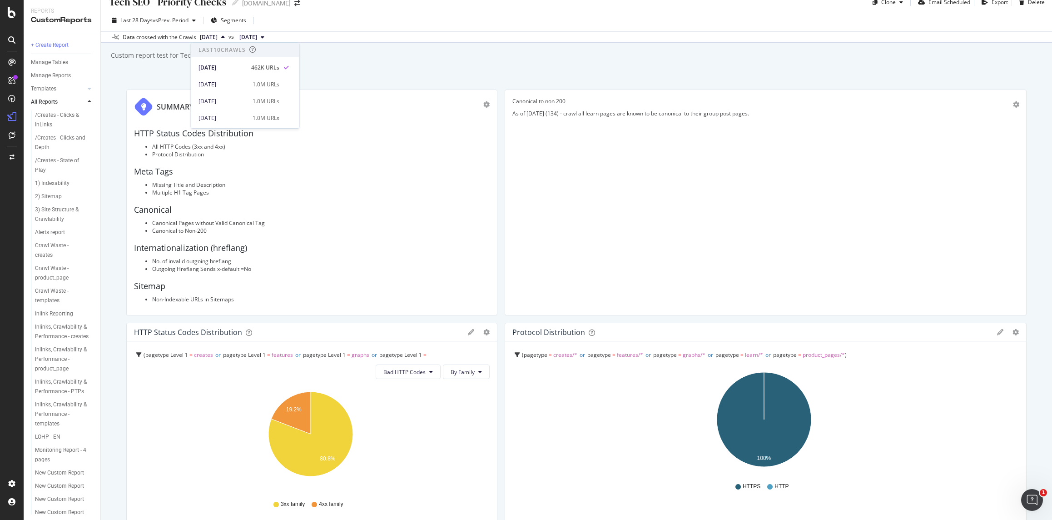
click at [356, 64] on div "Tech SEO - Priority Checks Tech SEO - Priority Checks canva.com Clone Email Sch…" at bounding box center [576, 260] width 951 height 520
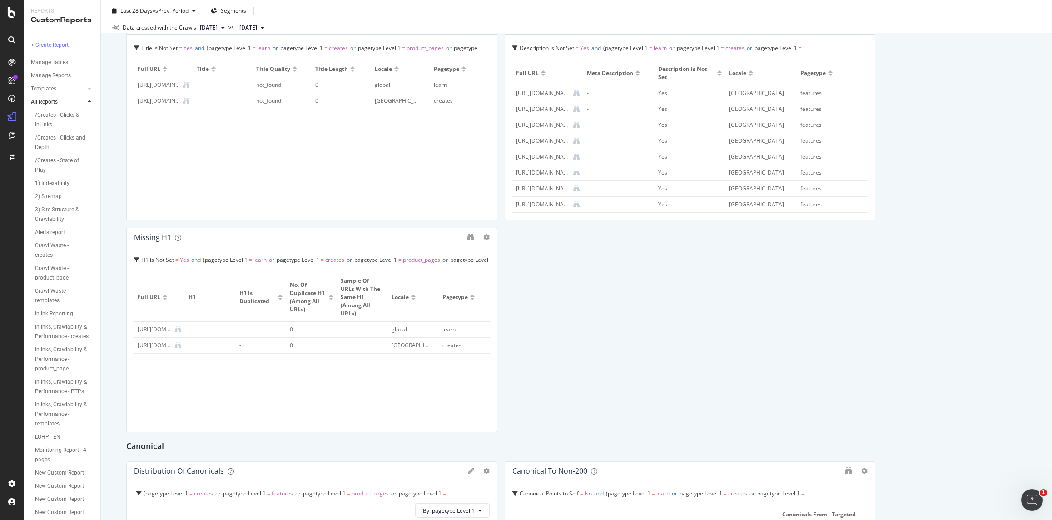
scroll to position [787, 0]
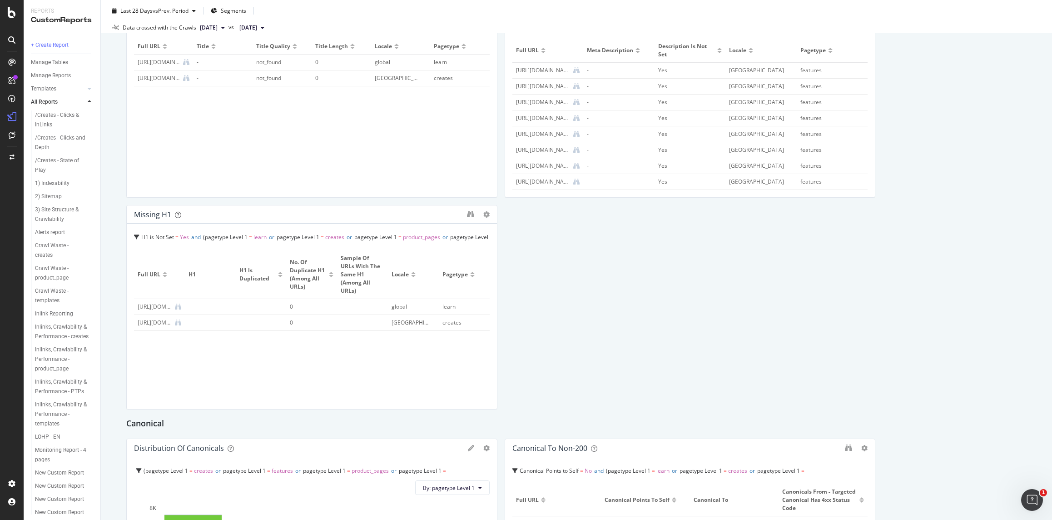
click at [529, 320] on div "SUMMARY HTTP Status Codes Distribution All HTTP Codes (3xx and 4xx) Protocol Di…" at bounding box center [576, 412] width 900 height 2195
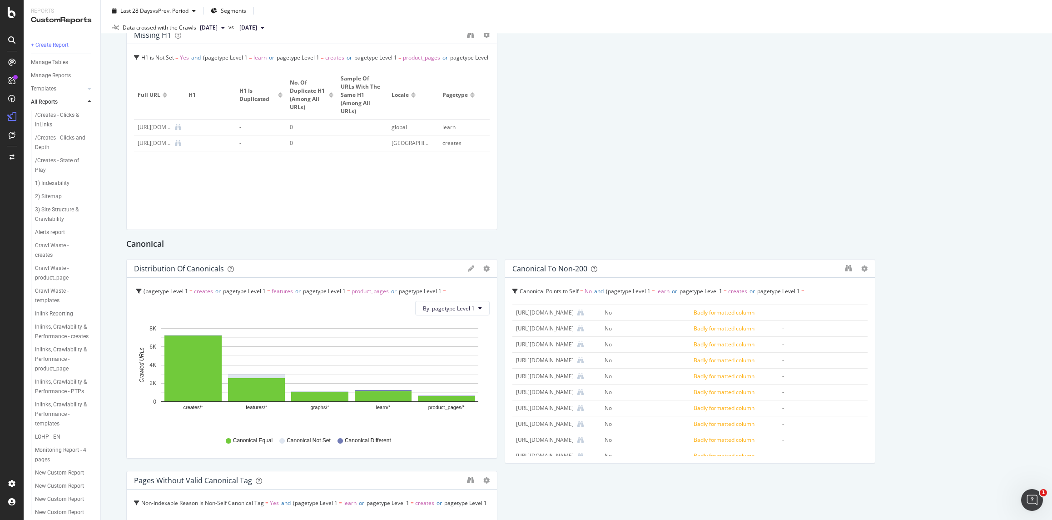
scroll to position [180, 0]
click at [951, 248] on div "Canonical" at bounding box center [576, 244] width 900 height 15
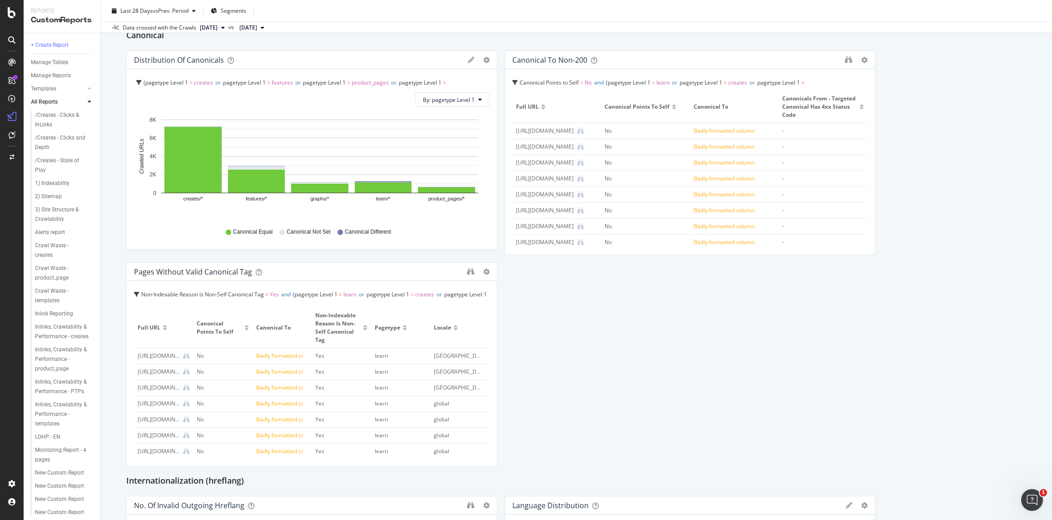
scroll to position [0, 0]
click at [943, 67] on div "SUMMARY HTTP Status Codes Distribution All HTTP Codes (3xx and 4xx) Protocol Di…" at bounding box center [576, 24] width 900 height 2195
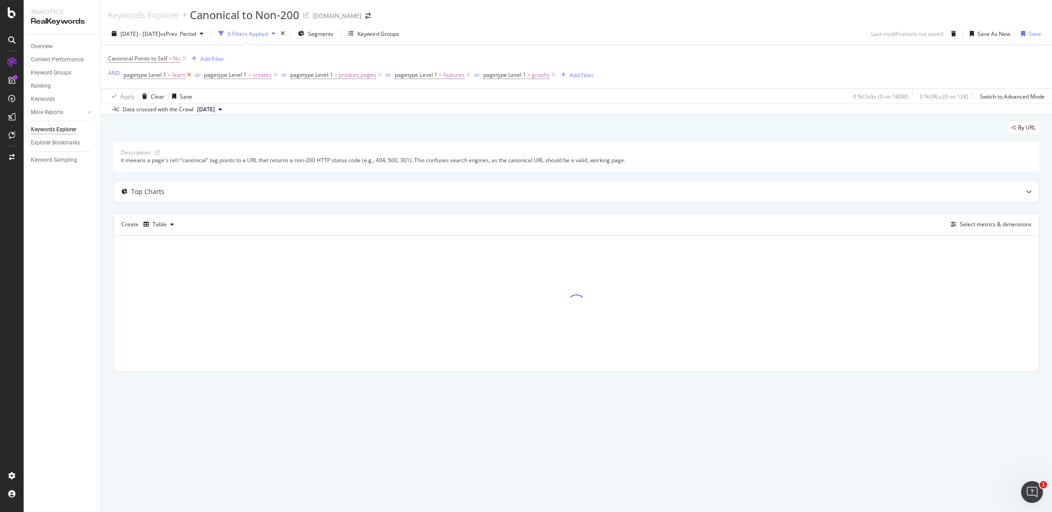
click at [187, 76] on icon at bounding box center [189, 74] width 8 height 9
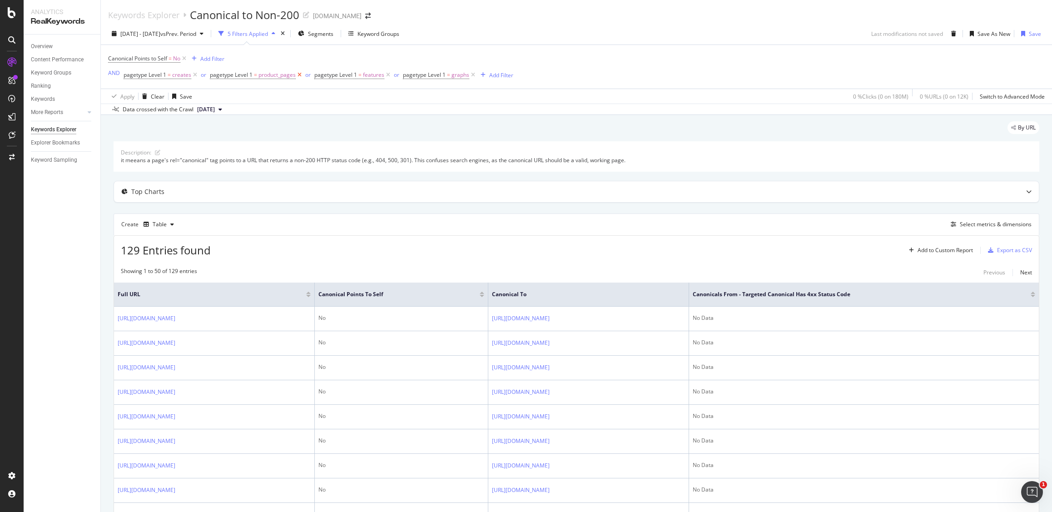
click at [300, 74] on icon at bounding box center [300, 74] width 8 height 9
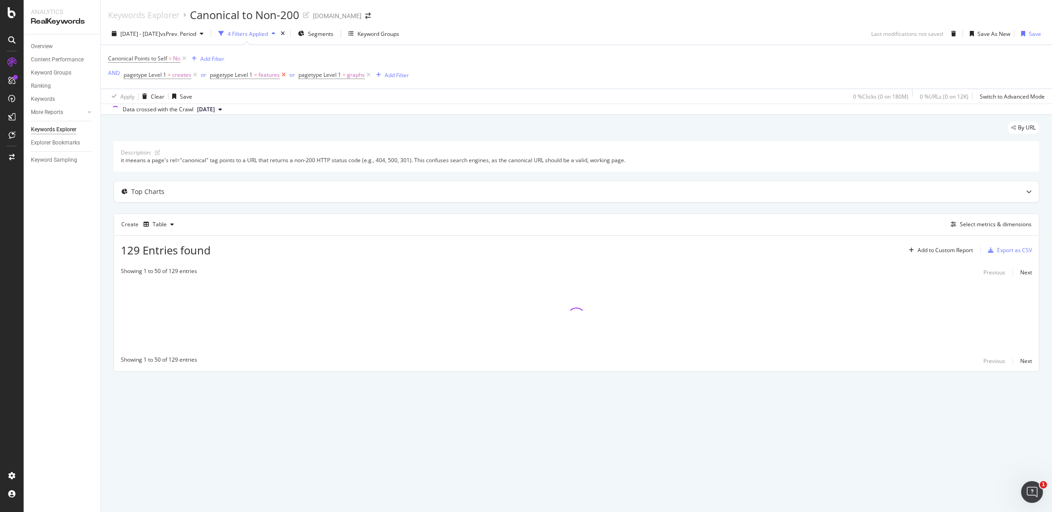
click at [281, 74] on icon at bounding box center [284, 74] width 8 height 9
click at [277, 76] on icon at bounding box center [280, 74] width 8 height 9
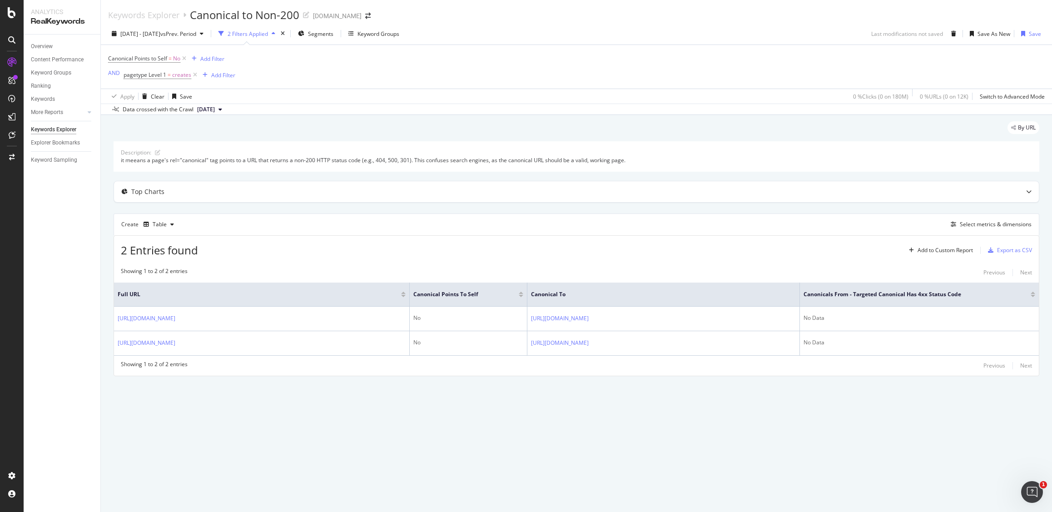
click at [386, 423] on div "Keywords Explorer Canonical to Non-200 canva.com 2025 Aug. 4th - Aug. 31st vs P…" at bounding box center [576, 256] width 951 height 512
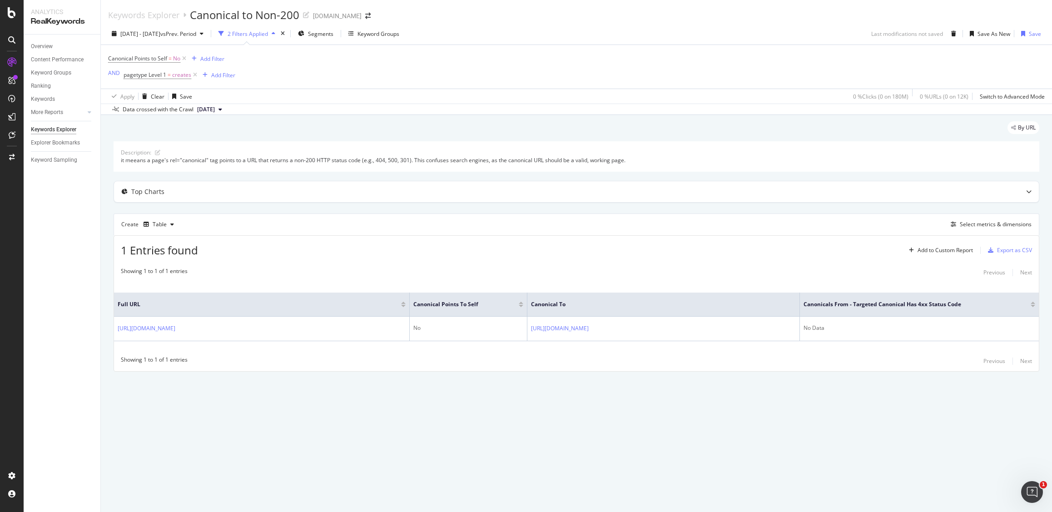
click at [219, 357] on div "Showing 1 to 1 of 1 entries Previous Next" at bounding box center [576, 361] width 925 height 11
click at [631, 411] on div "Keywords Explorer Canonical to Non-200 canva.com 2025 Aug. 4th - Aug. 31st vs P…" at bounding box center [576, 256] width 951 height 512
click at [150, 76] on span "pagetype Level 1" at bounding box center [145, 75] width 43 height 8
click at [153, 97] on icon at bounding box center [152, 96] width 6 height 5
click at [154, 99] on icon at bounding box center [152, 96] width 6 height 5
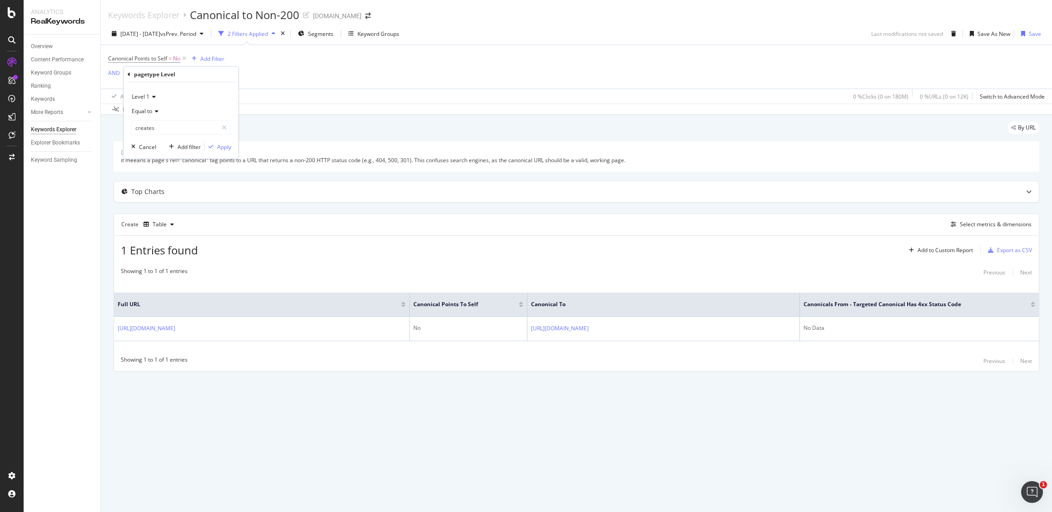
click at [257, 83] on div "Canonical Points to Self = No Add Filter AND pagetype Level 1 = creates Add Fil…" at bounding box center [576, 67] width 936 height 44
click at [196, 75] on icon at bounding box center [195, 74] width 8 height 9
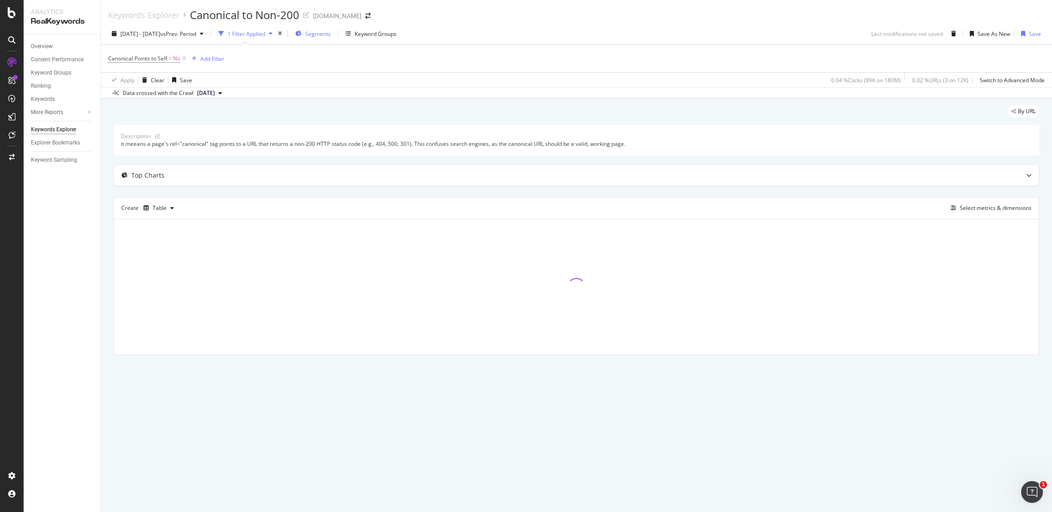
click at [331, 30] on span "Segments" at bounding box center [317, 34] width 25 height 8
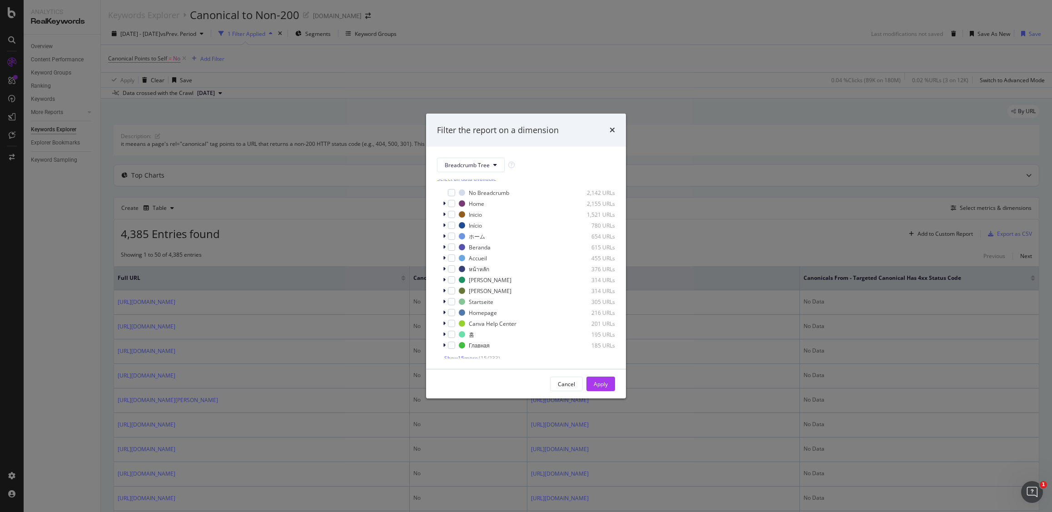
scroll to position [9, 0]
click at [469, 354] on span "Show 15 more" at bounding box center [461, 354] width 34 height 8
click at [468, 169] on button "Breadcrumb Tree" at bounding box center [471, 165] width 68 height 15
click at [477, 199] on span "pagetype" at bounding box center [474, 197] width 59 height 8
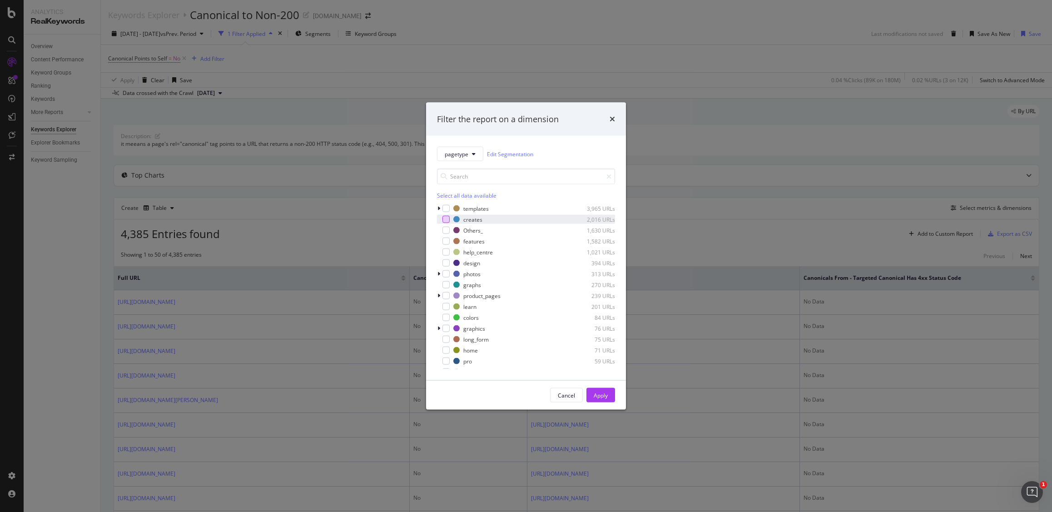
click at [446, 221] on div "modal" at bounding box center [445, 219] width 7 height 7
click at [592, 393] on button "Apply" at bounding box center [600, 395] width 29 height 15
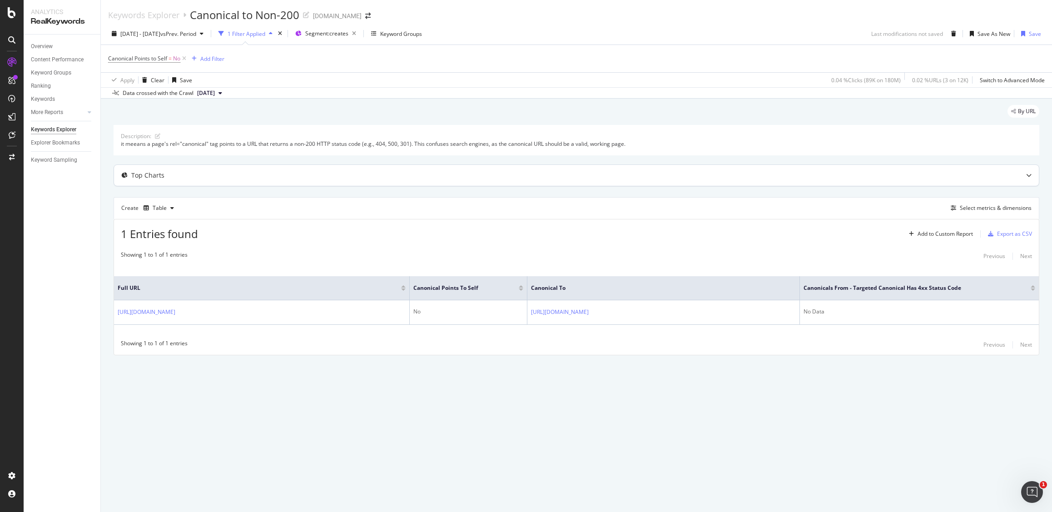
click at [743, 178] on div "Top Charts" at bounding box center [558, 175] width 889 height 9
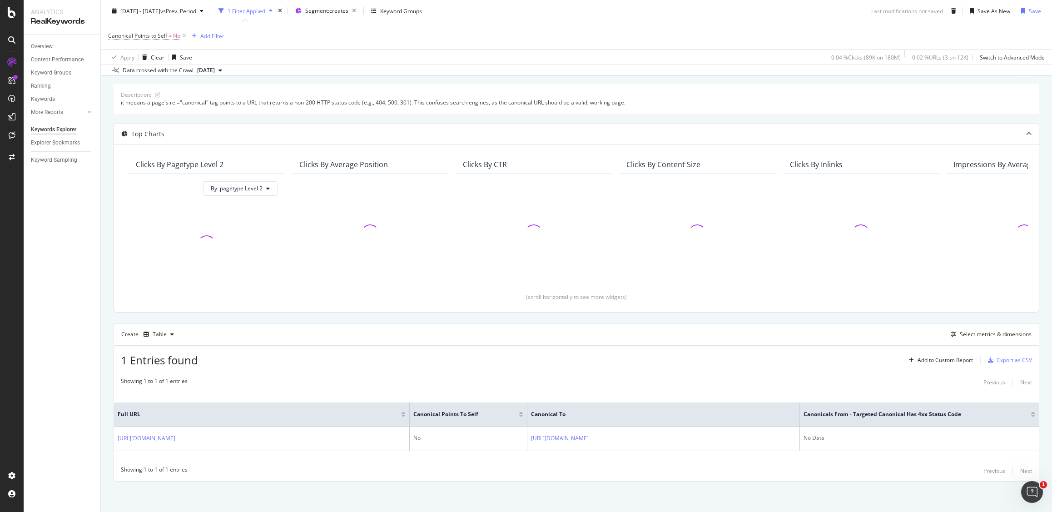
scroll to position [43, 0]
click at [331, 467] on div "Showing 1 to 1 of 1 entries Previous Next" at bounding box center [576, 469] width 925 height 11
click at [278, 465] on div "Showing 1 to 1 of 1 entries Previous Next" at bounding box center [576, 469] width 925 height 11
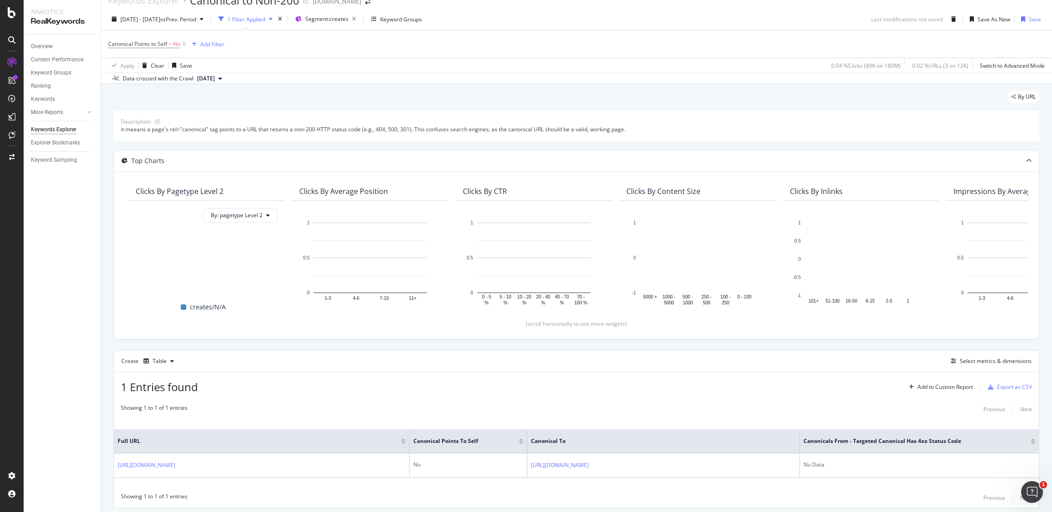
scroll to position [0, 0]
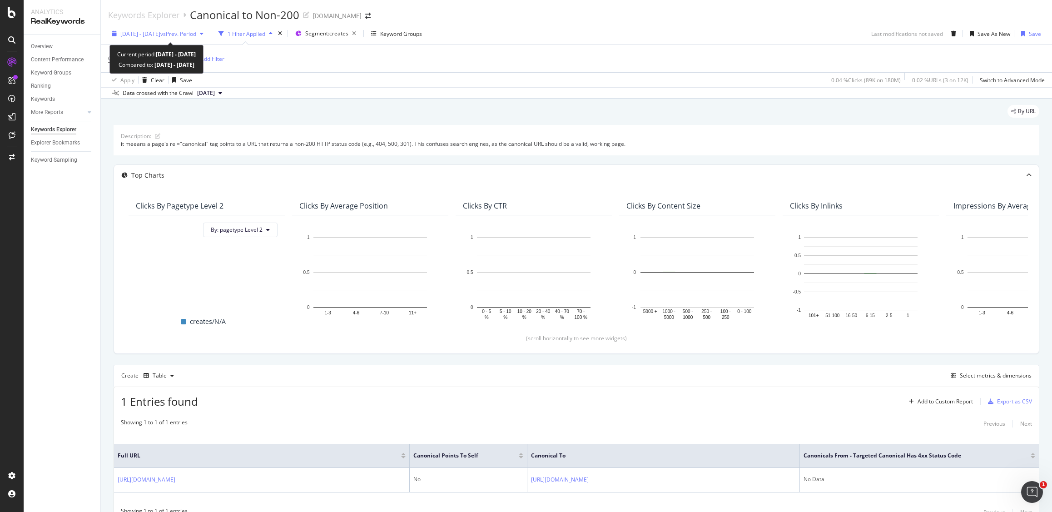
click at [196, 32] on span "vs Prev. Period" at bounding box center [178, 34] width 36 height 8
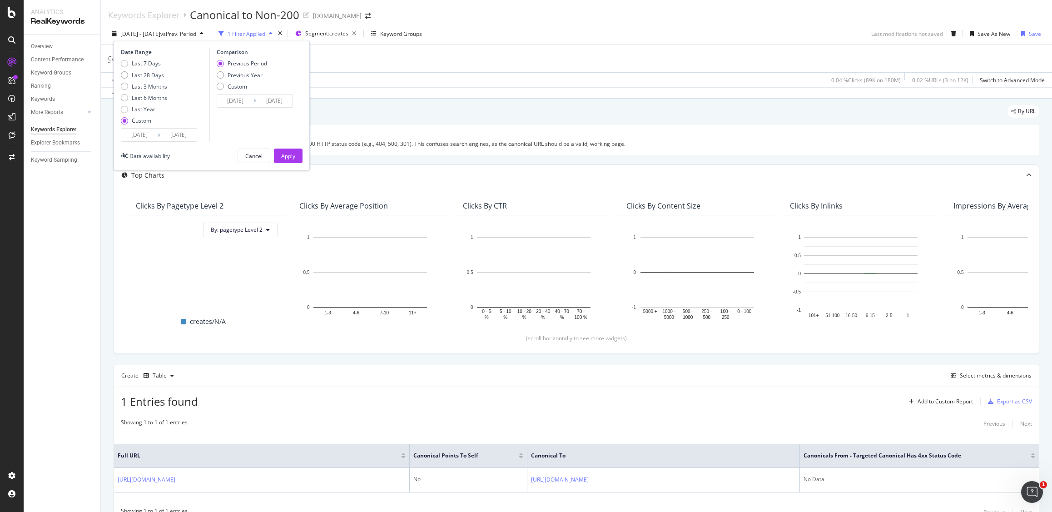
click at [427, 62] on div "Canonical Points to Self = No Add Filter" at bounding box center [576, 58] width 936 height 27
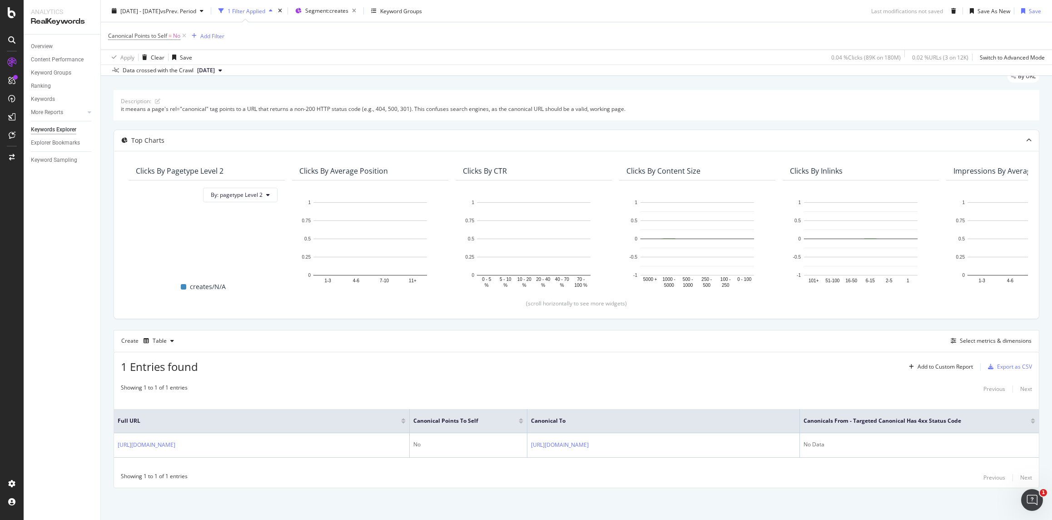
click at [319, 480] on div "Showing 1 to 1 of 1 entries Previous Next" at bounding box center [576, 477] width 925 height 11
